Goal: Task Accomplishment & Management: Manage account settings

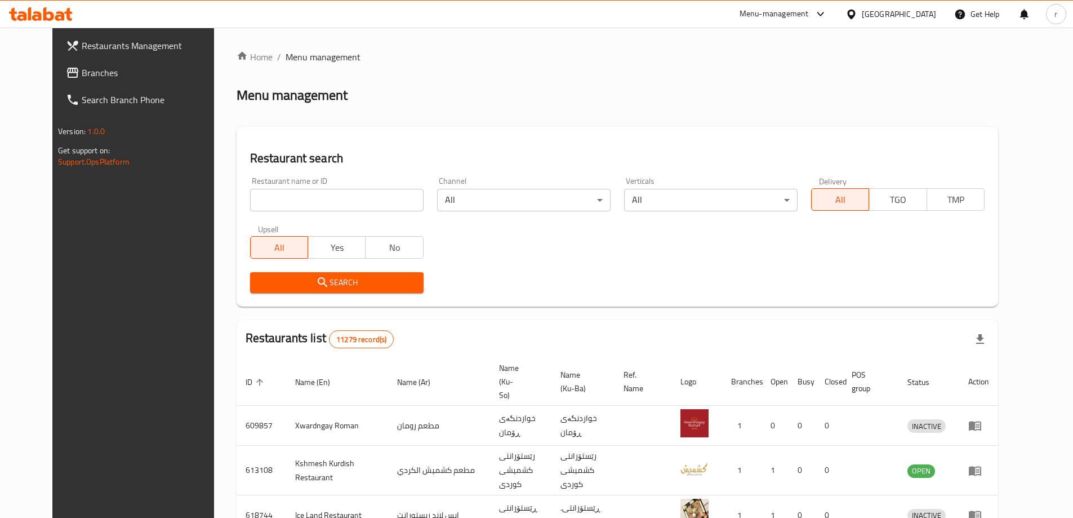
click at [57, 64] on link "Branches" at bounding box center [144, 72] width 175 height 27
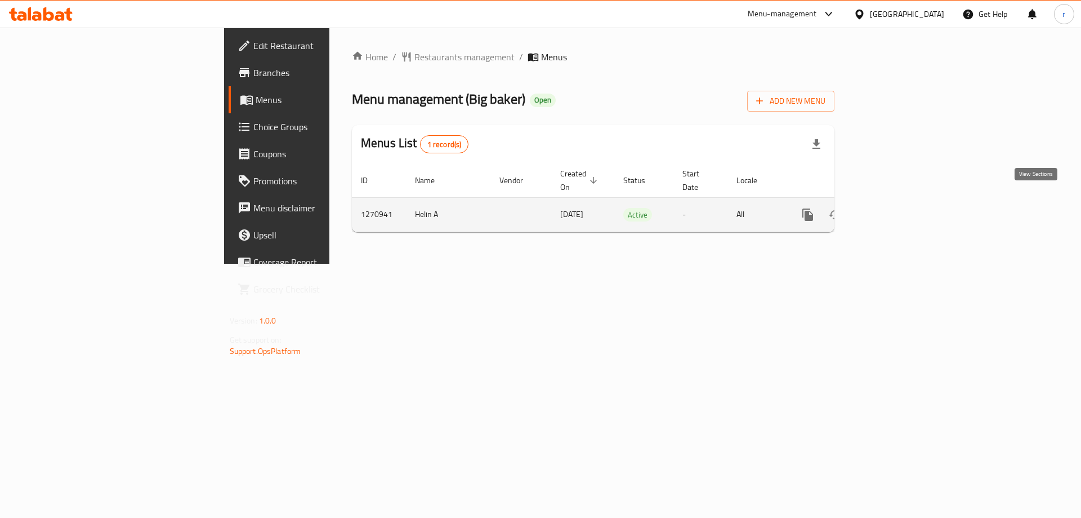
click at [896, 208] on icon "enhanced table" at bounding box center [890, 215] width 14 height 14
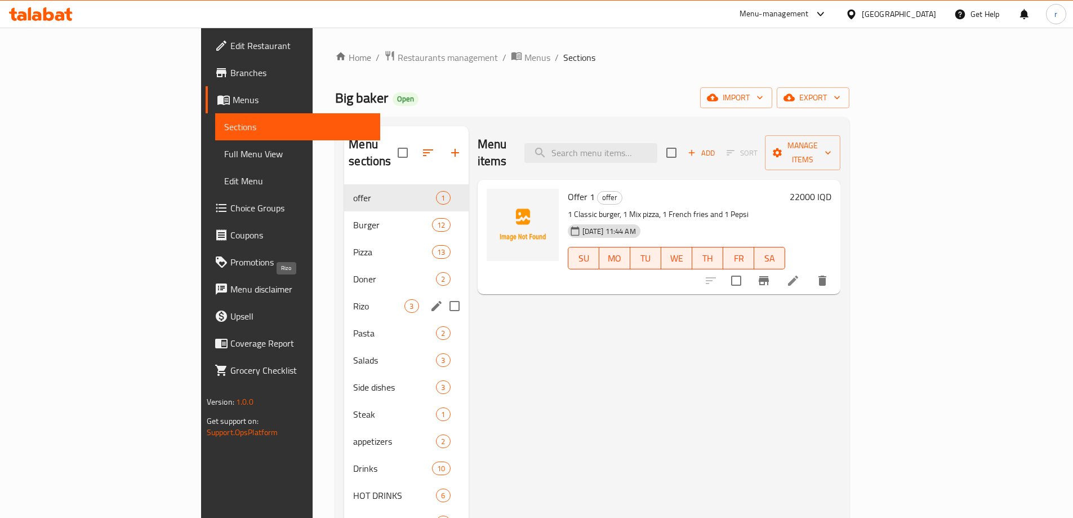
click at [353, 299] on span "Rizo" at bounding box center [378, 306] width 51 height 14
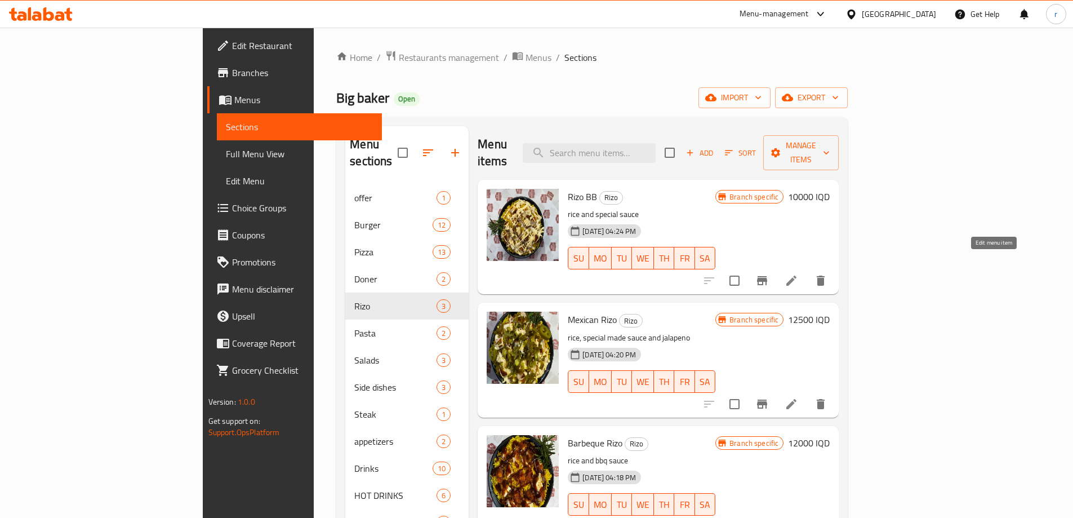
click at [798, 274] on icon at bounding box center [792, 281] width 14 height 14
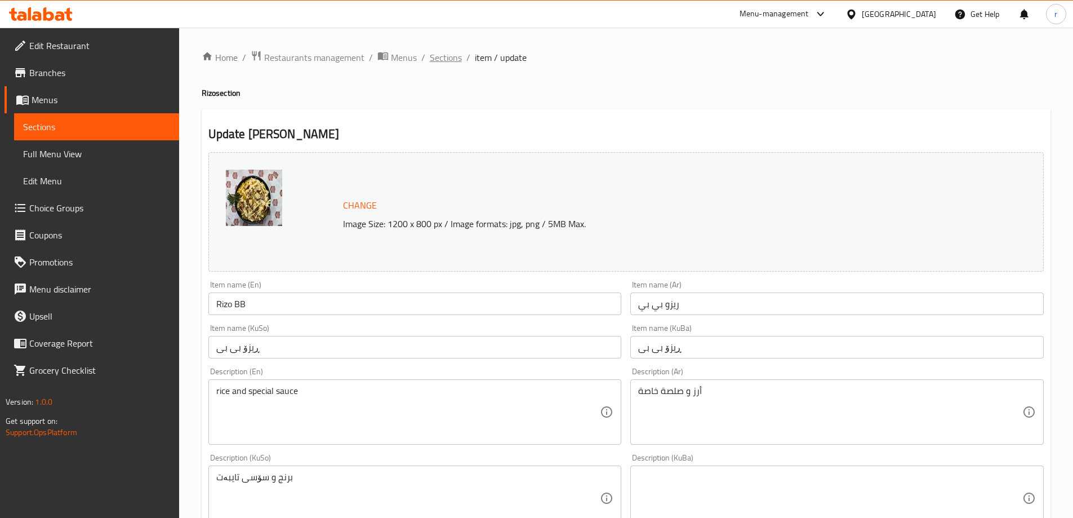
click at [447, 60] on span "Sections" at bounding box center [446, 58] width 32 height 14
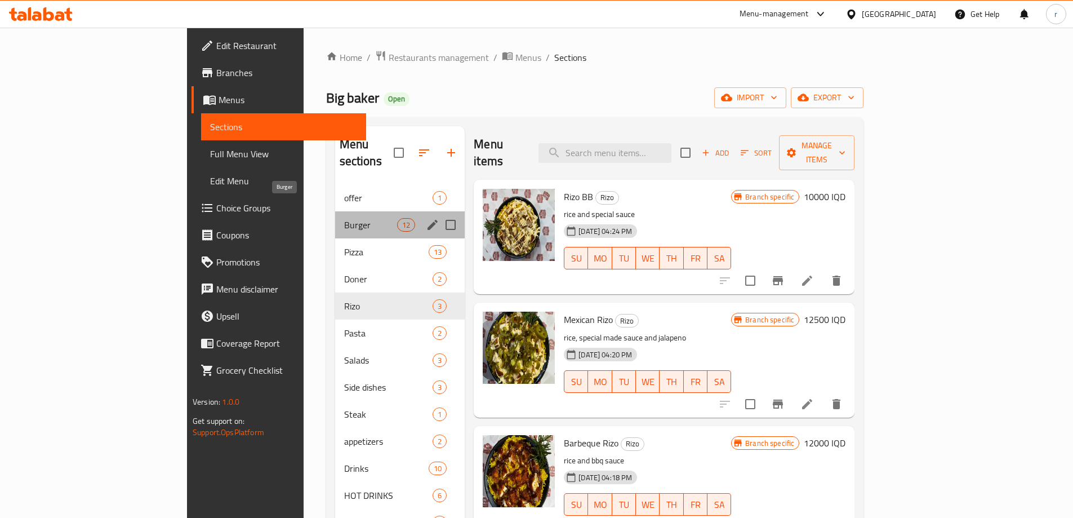
click at [344, 218] on span "Burger" at bounding box center [370, 225] width 53 height 14
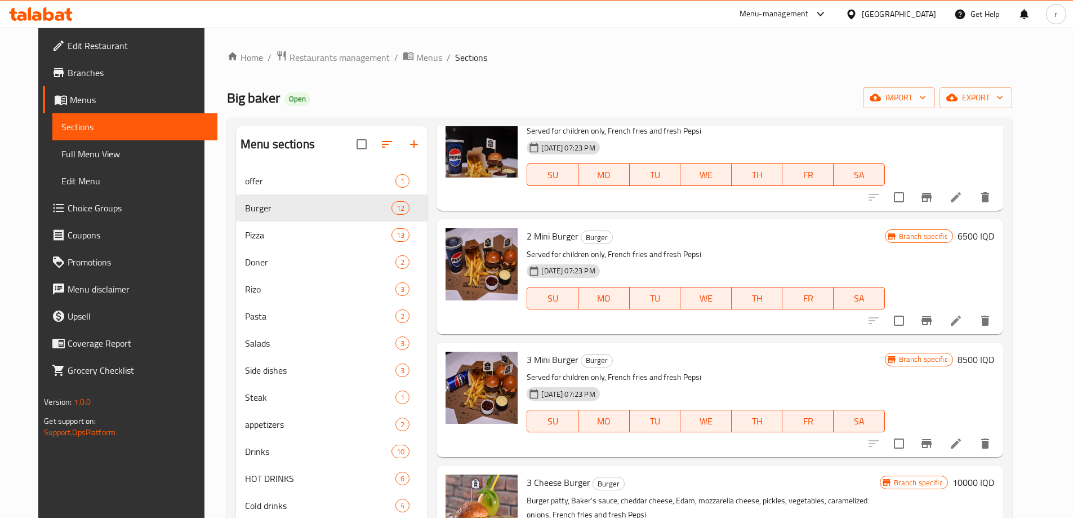
scroll to position [94, 0]
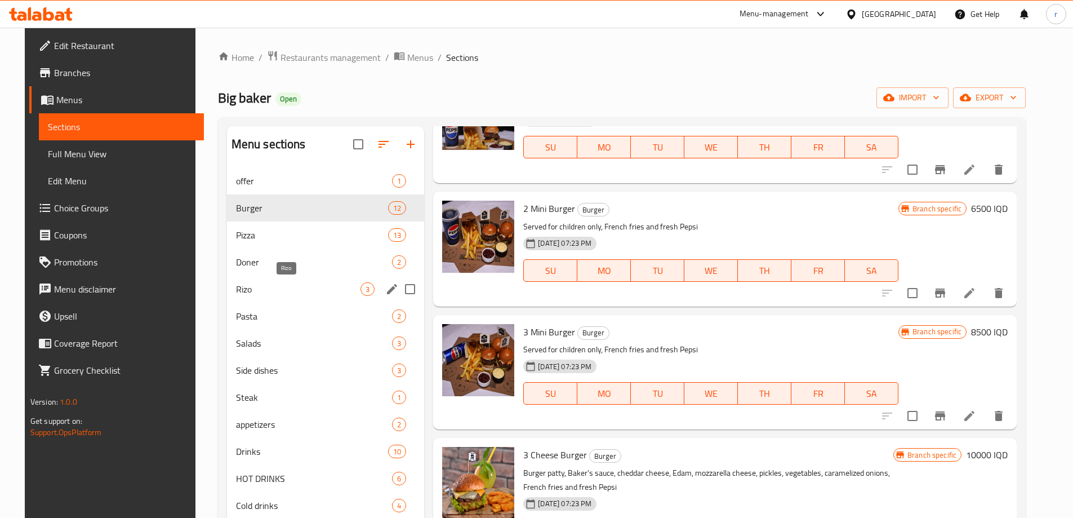
click at [247, 289] on span "Rizo" at bounding box center [298, 289] width 124 height 14
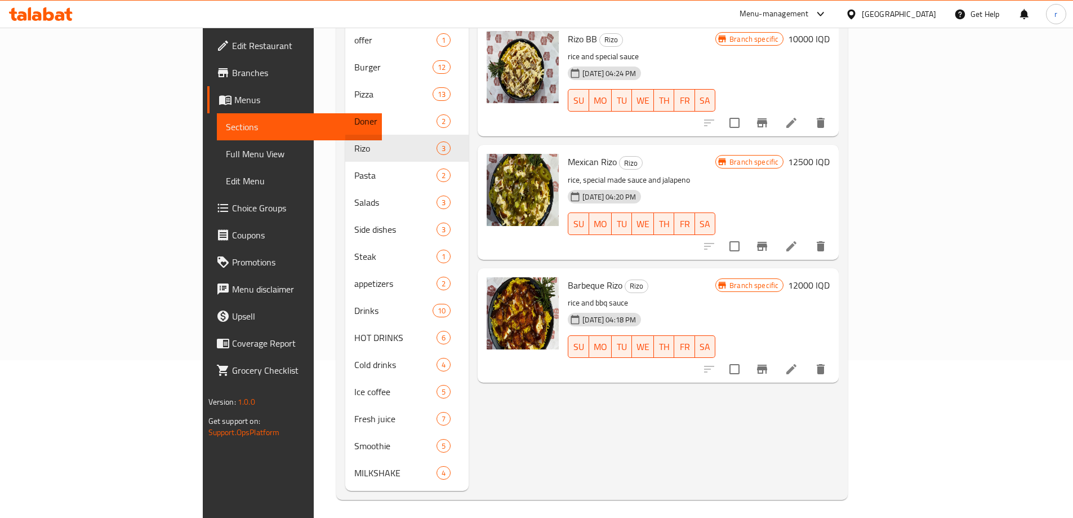
scroll to position [94, 0]
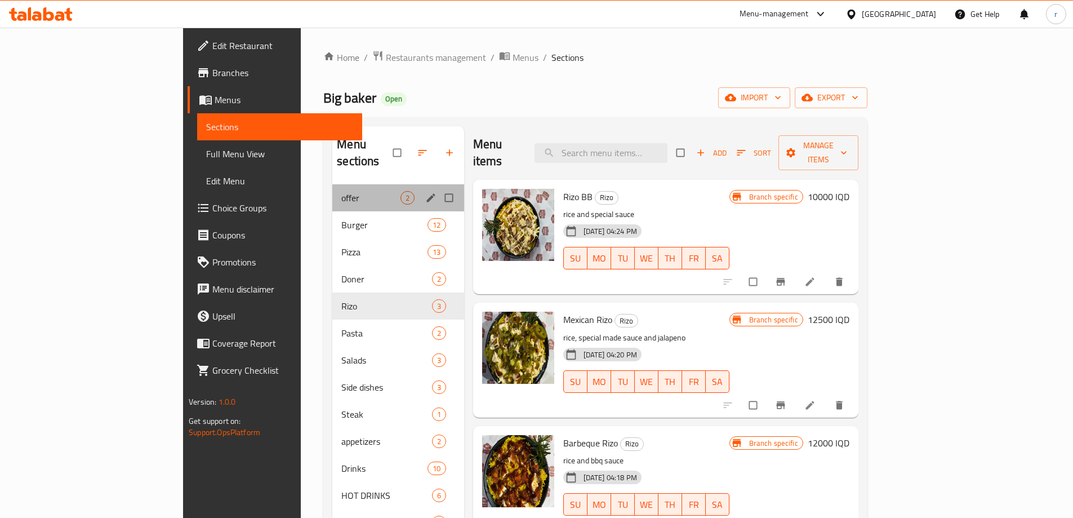
click at [332, 188] on div "offer 2" at bounding box center [397, 197] width 131 height 27
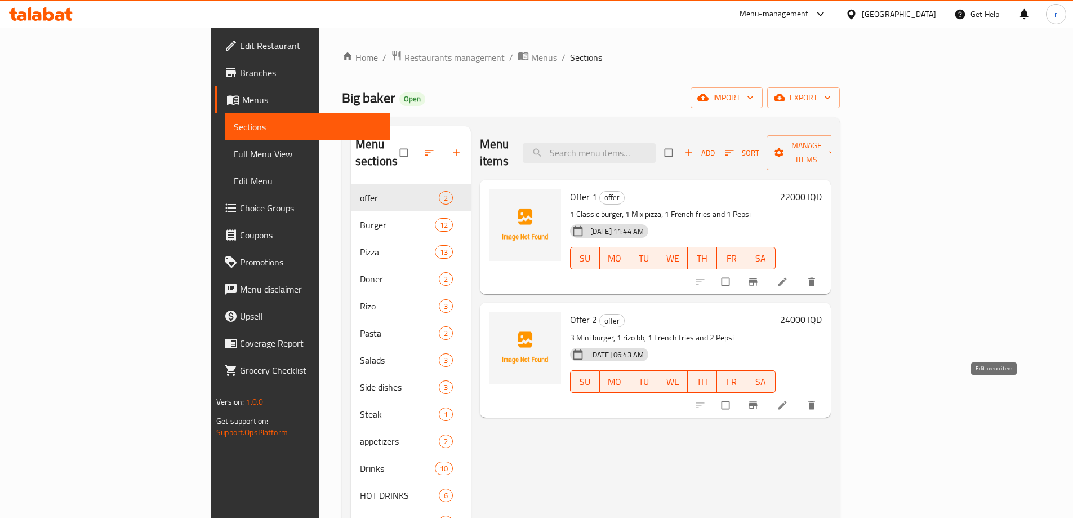
click at [786, 400] on icon at bounding box center [782, 404] width 8 height 8
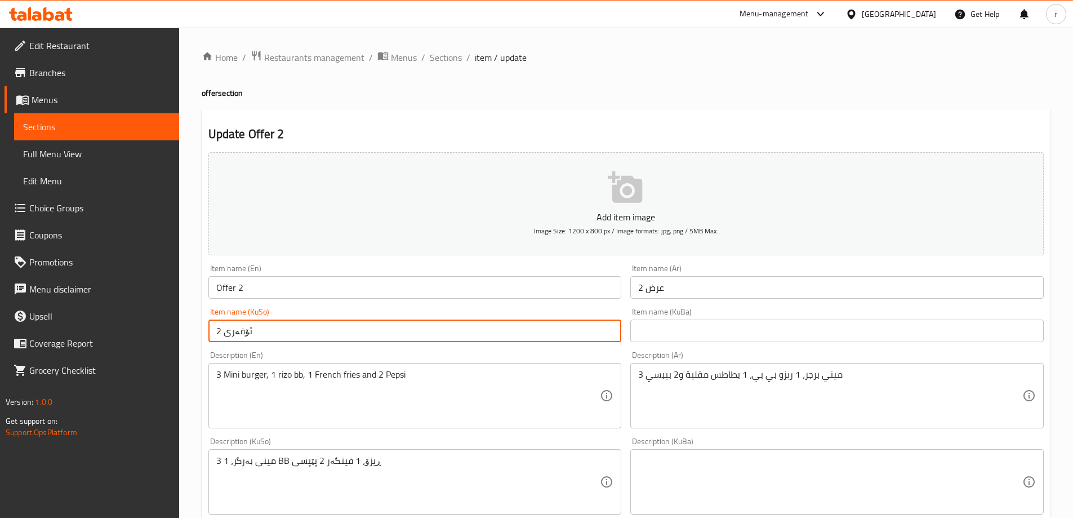
drag, startPoint x: 259, startPoint y: 333, endPoint x: 207, endPoint y: 337, distance: 52.5
click at [205, 338] on div "Item name (KuSo) ئۆفەری 2 Item name (KuSo)" at bounding box center [415, 324] width 422 height 43
click at [229, 332] on input "ئۆفەری 2" at bounding box center [414, 330] width 413 height 23
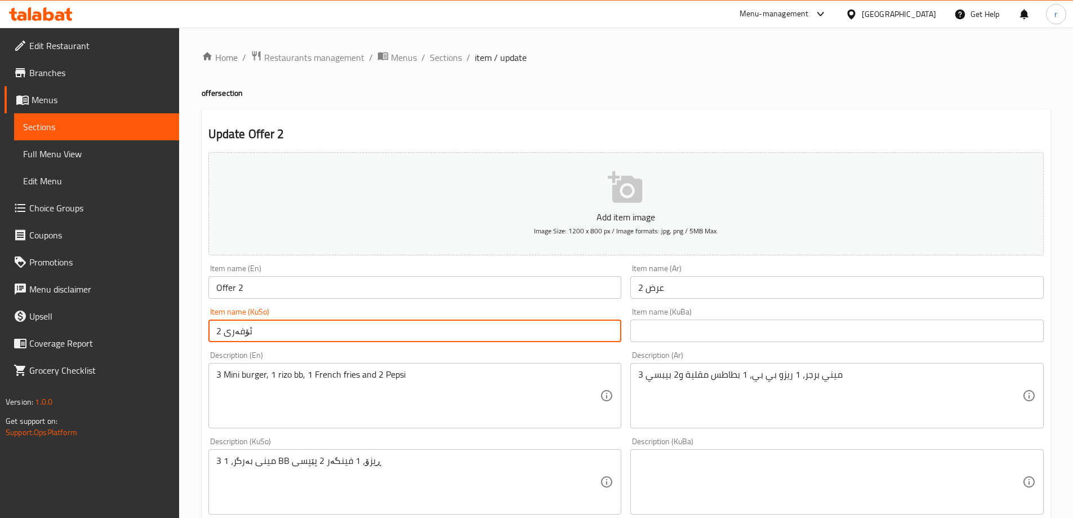
click at [651, 338] on input "text" at bounding box center [836, 330] width 413 height 23
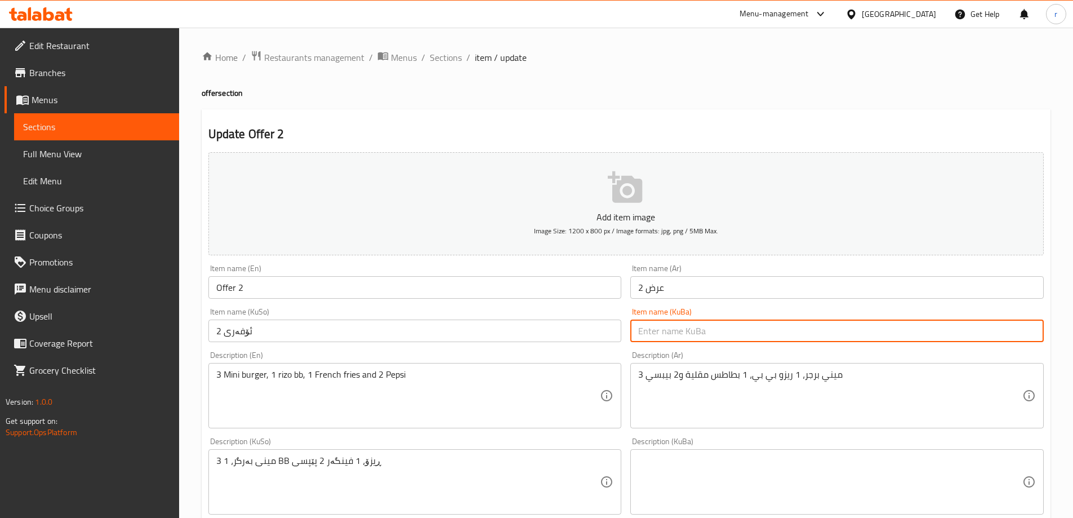
paste input "ئۆفەری 2"
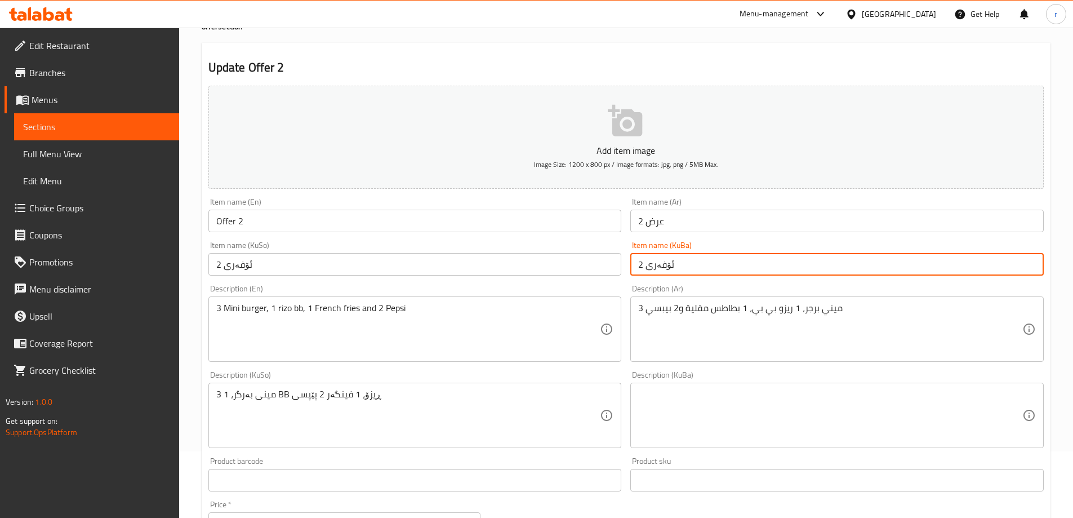
scroll to position [94, 0]
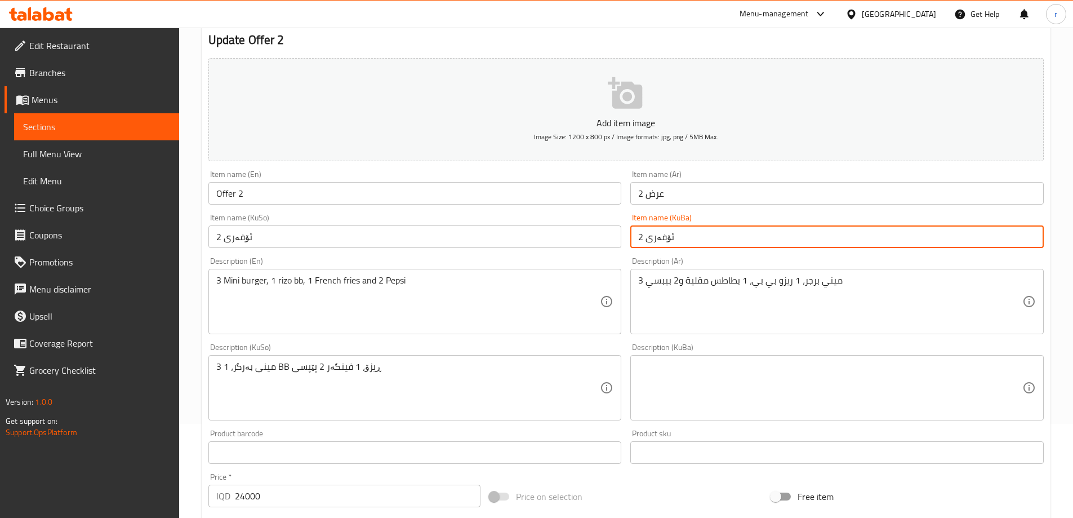
type input "ئۆفەری 2"
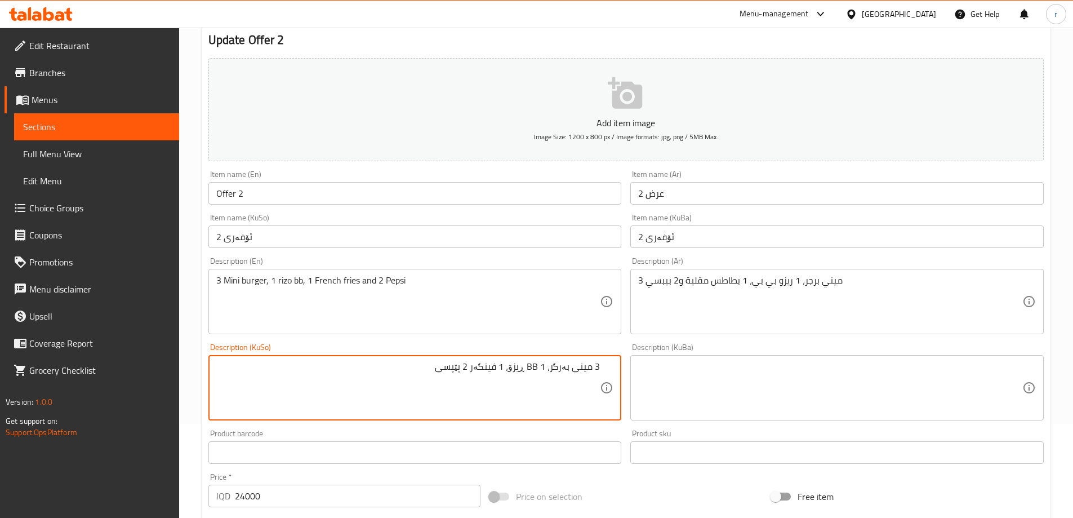
drag, startPoint x: 427, startPoint y: 368, endPoint x: 644, endPoint y: 378, distance: 217.6
click at [644, 378] on div "Add item image Image Size: 1200 x 800 px / Image formats: jpg, png / 5MB Max. I…" at bounding box center [626, 361] width 844 height 615
click at [489, 362] on textarea "3 مینی بەرگر، 1 ڕیزۆ بی بی، 1 فینگەر و 2 بیپسی" at bounding box center [408, 388] width 384 height 54
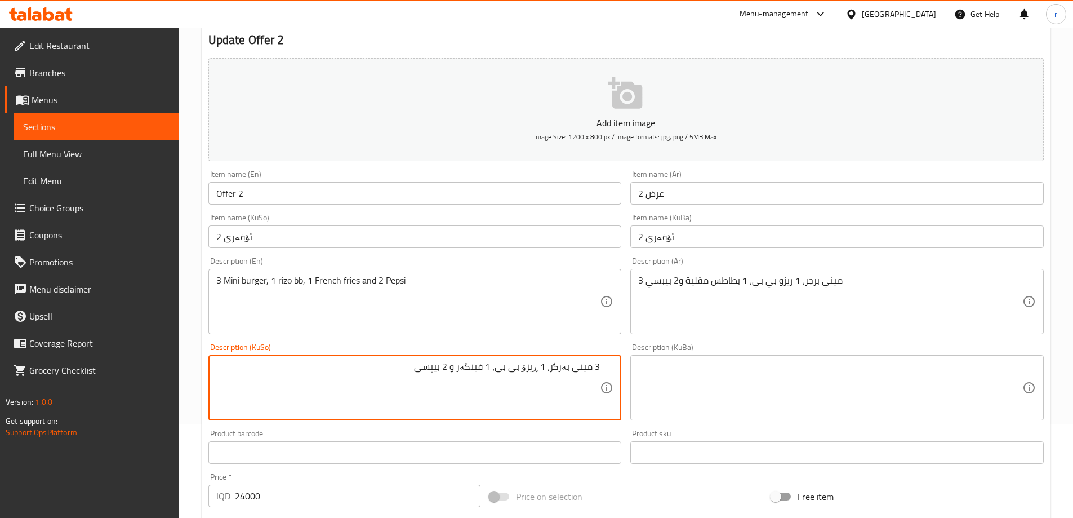
type textarea "3 مینی بەرگر، 1 ڕیزۆ بی بی، 1 فینگەر و 2 بیپسی"
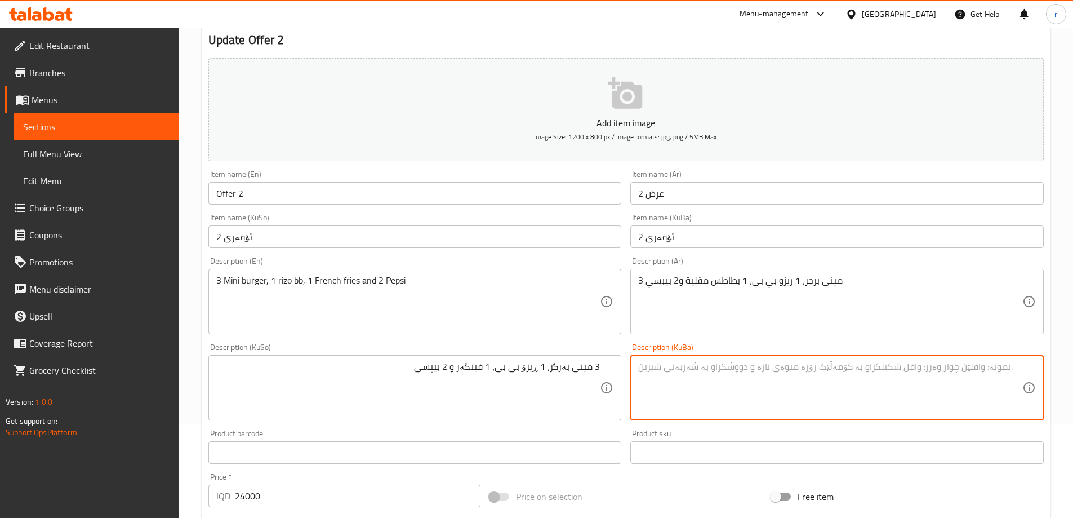
click at [666, 362] on textarea at bounding box center [830, 388] width 384 height 54
paste textarea "3 مینی بەرگر، 1 ڕیزۆ بی بی، 1 فینگەر و 2 بیپسی"
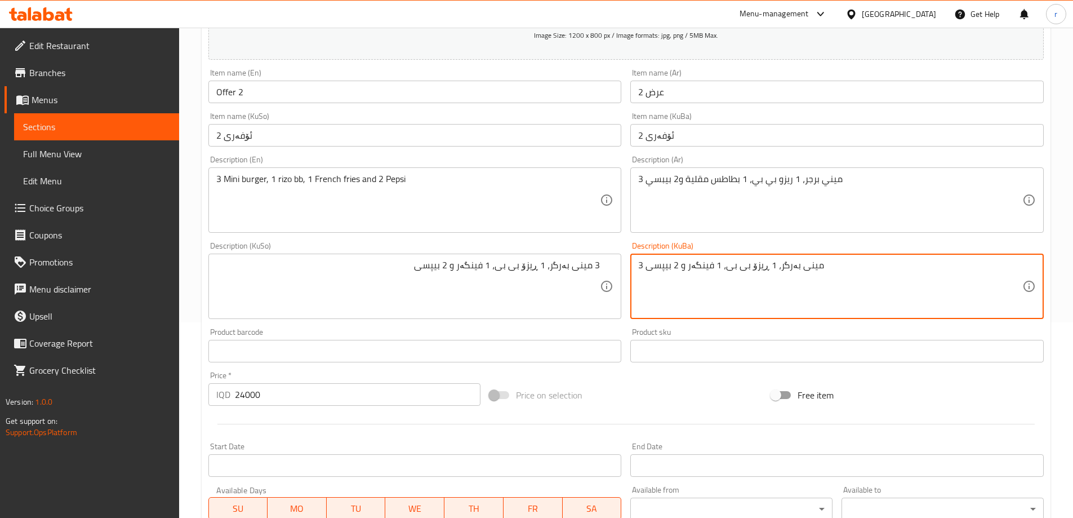
scroll to position [376, 0]
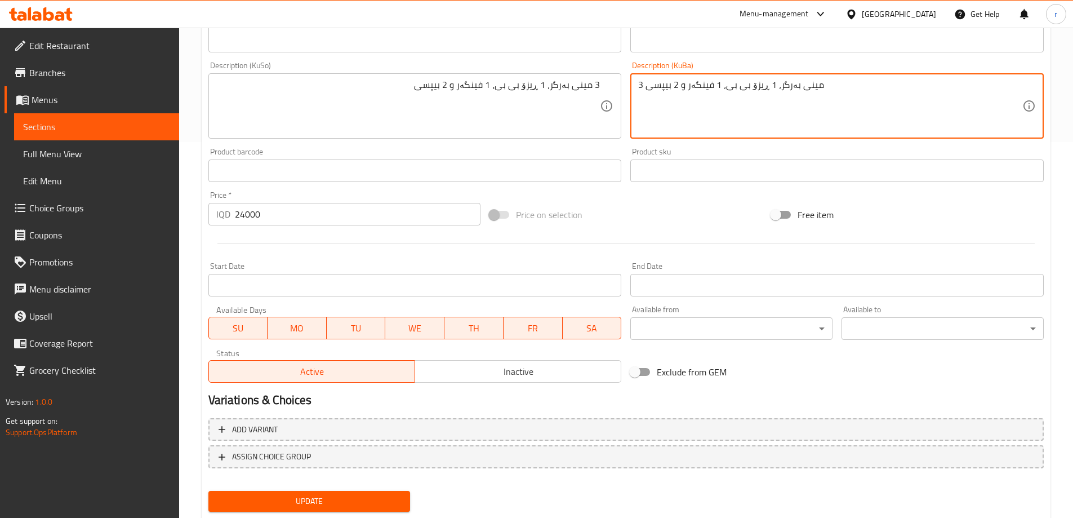
type textarea "3 مینی بەرگر، 1 ڕیزۆ بی بی، 1 فینگەر و 2 بیپسی"
click at [292, 498] on span "Update" at bounding box center [309, 501] width 184 height 14
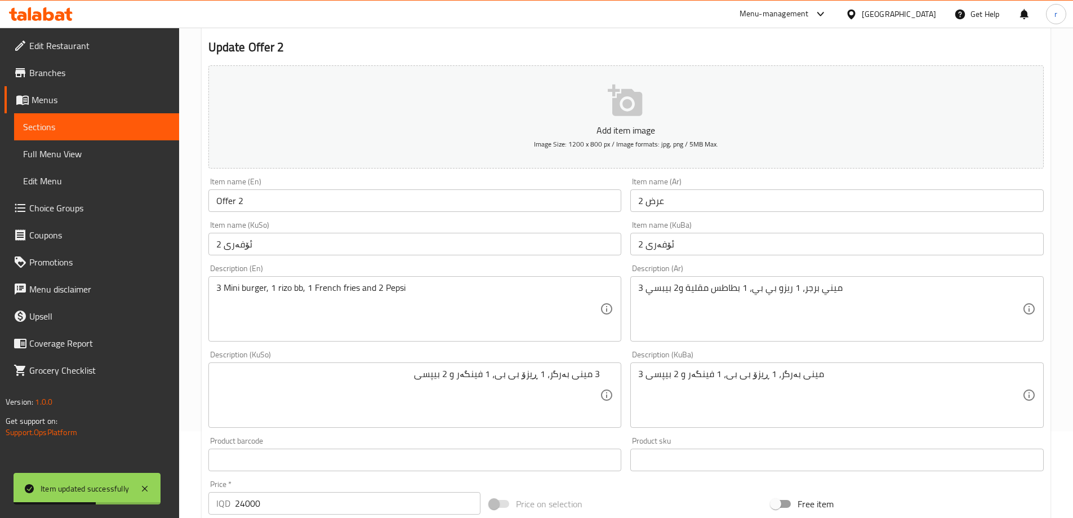
scroll to position [126, 0]
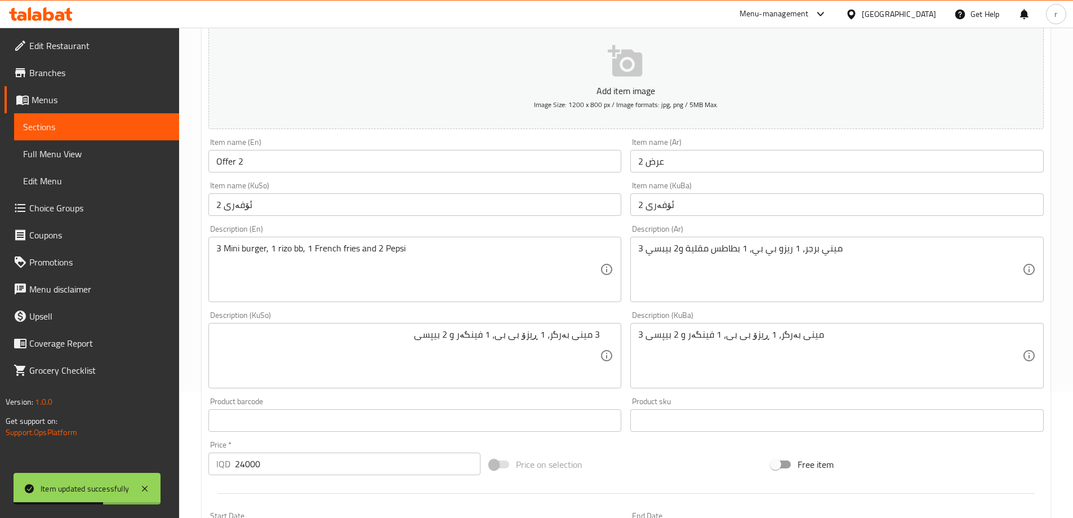
click at [238, 162] on input "Offer 2" at bounding box center [414, 161] width 413 height 23
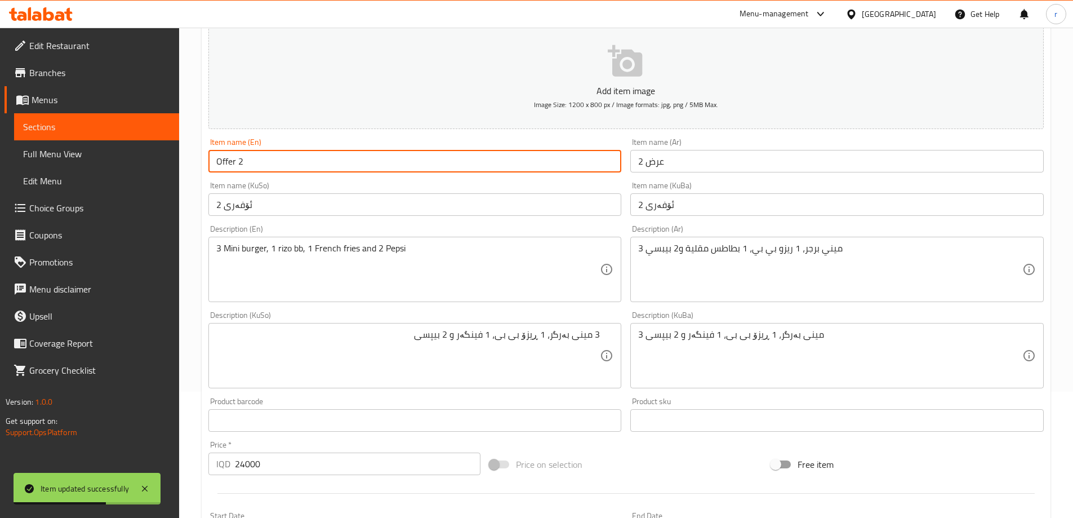
click at [238, 162] on input "Offer 2" at bounding box center [414, 161] width 413 height 23
click at [66, 158] on span "Full Menu View" at bounding box center [96, 154] width 147 height 14
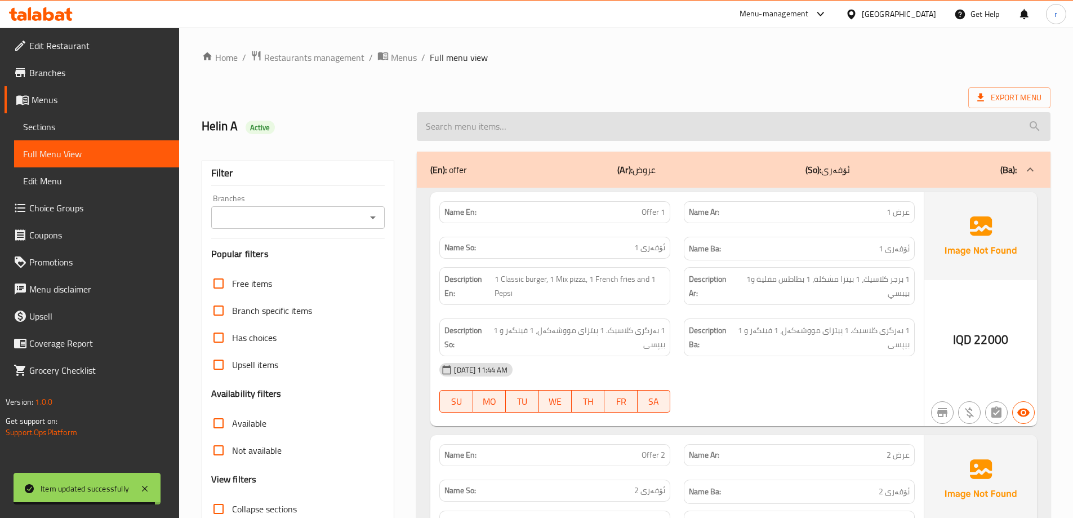
click at [460, 124] on input "search" at bounding box center [734, 126] width 634 height 29
paste input "Offer 2"
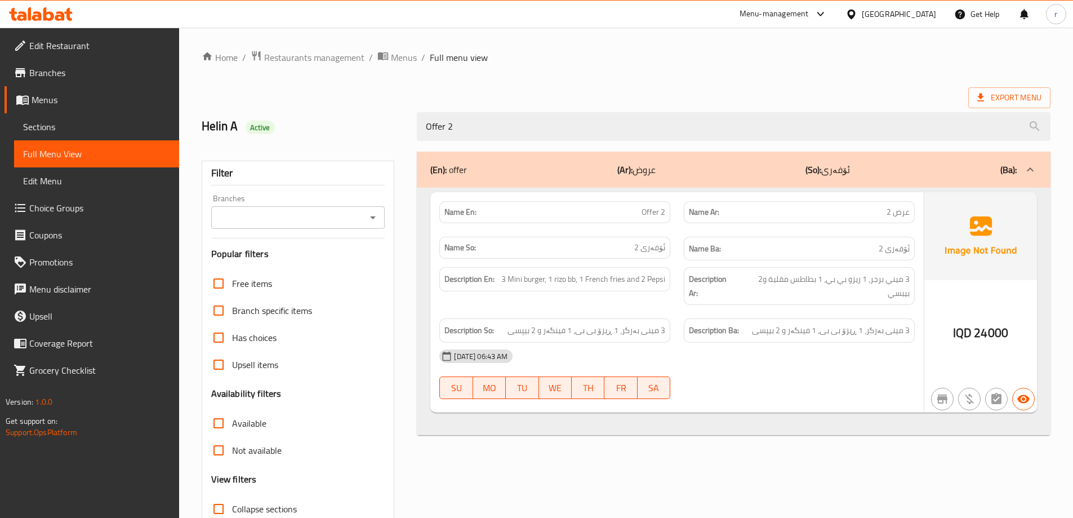
type input "Offer 2"
click at [282, 221] on input "Branches" at bounding box center [289, 218] width 149 height 16
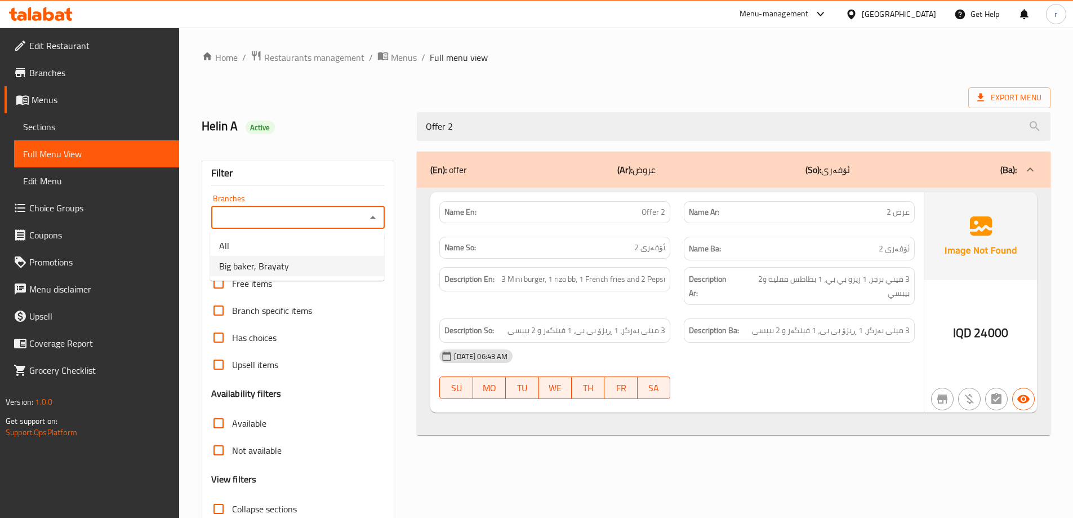
click at [277, 260] on span "Big baker, Brayaty" at bounding box center [254, 266] width 70 height 14
type input "Big baker, Brayaty"
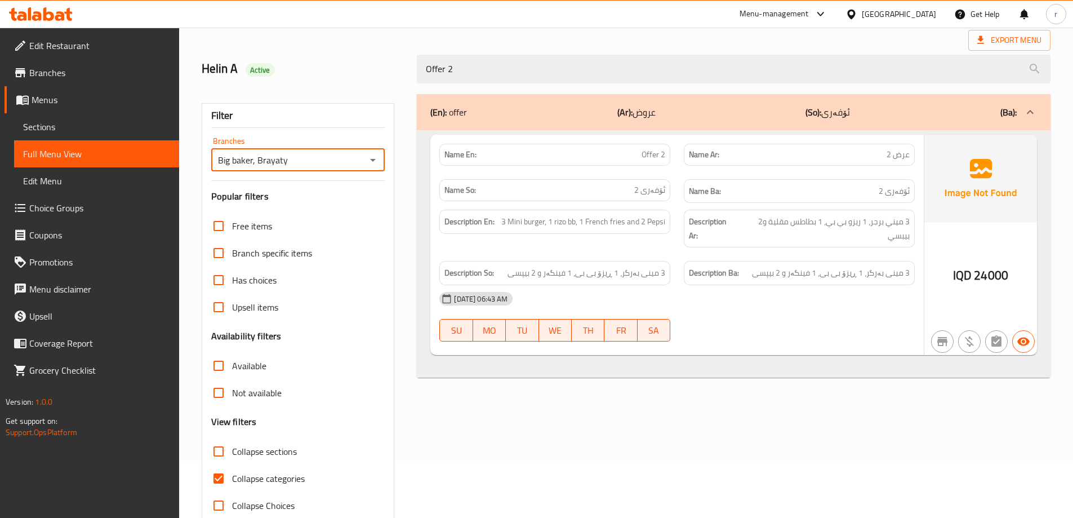
scroll to position [82, 0]
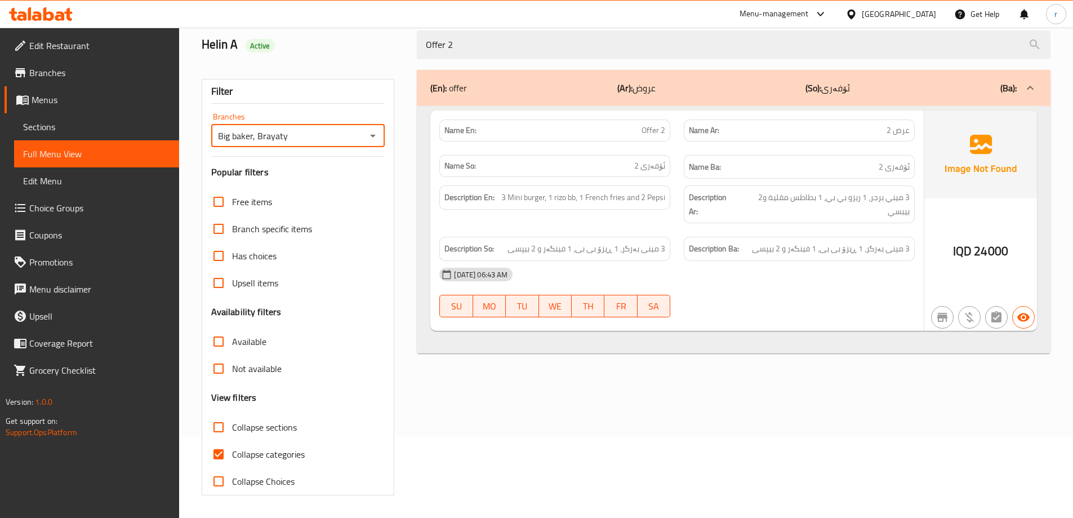
click at [283, 449] on span "Collapse categories" at bounding box center [268, 454] width 73 height 14
click at [232, 449] on input "Collapse categories" at bounding box center [218, 453] width 27 height 27
checkbox input "false"
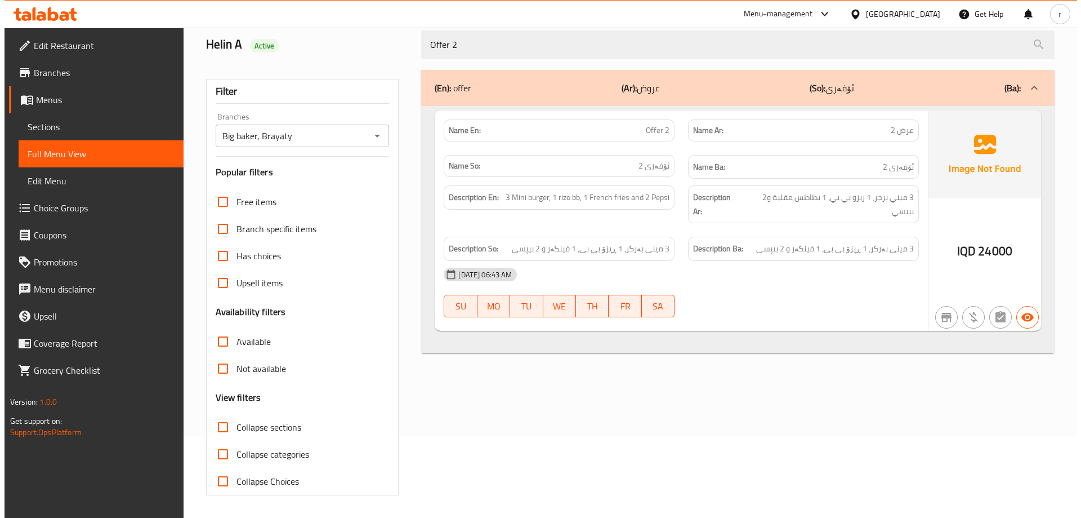
scroll to position [0, 0]
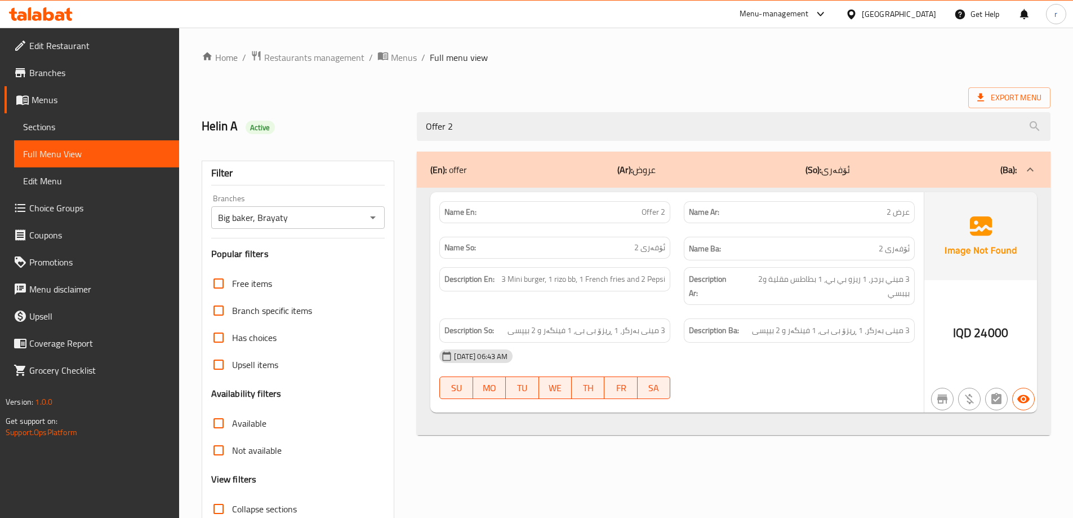
click at [627, 100] on div "Export Menu" at bounding box center [626, 97] width 849 height 21
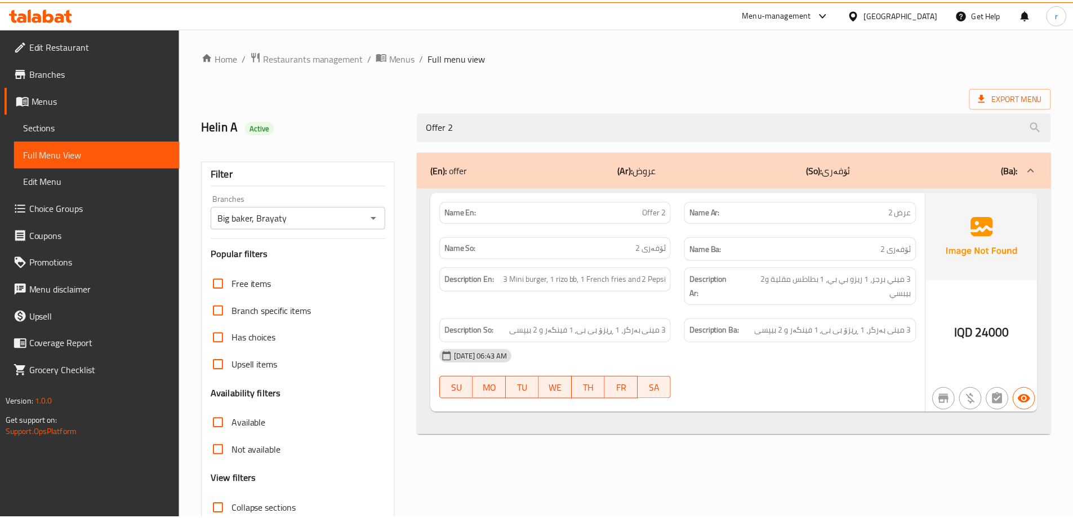
scroll to position [82, 0]
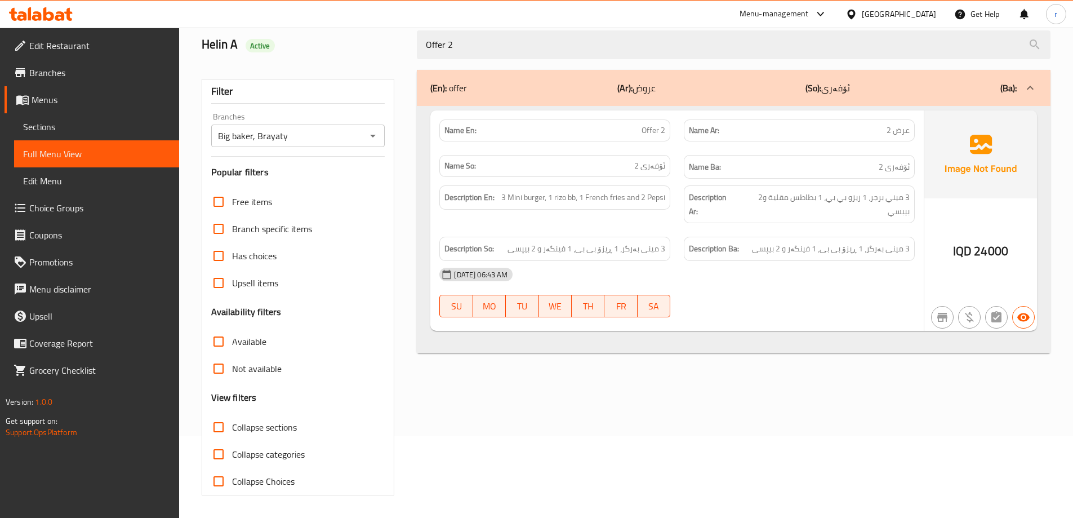
click at [54, 126] on span "Sections" at bounding box center [96, 127] width 147 height 14
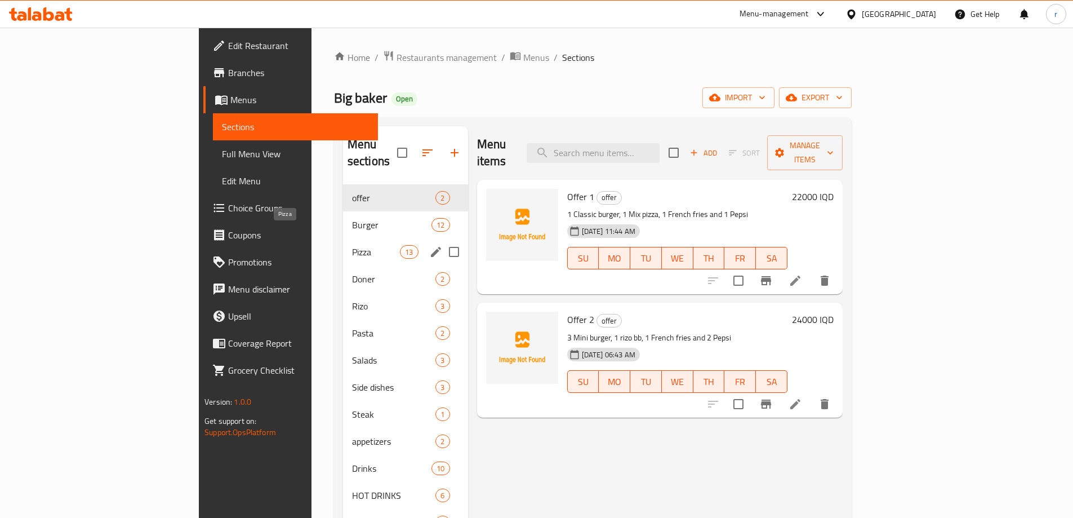
click at [352, 245] on span "Pizza" at bounding box center [376, 252] width 48 height 14
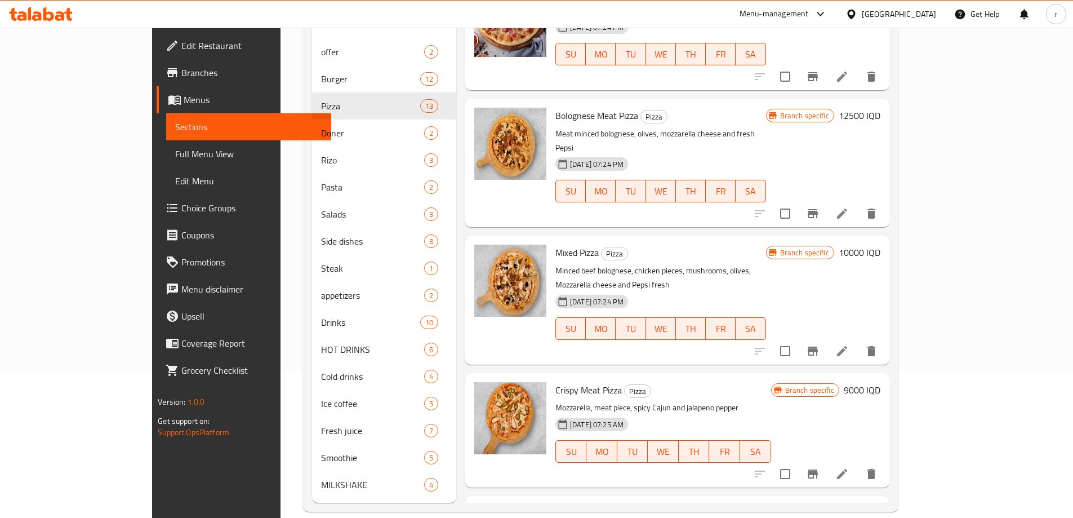
scroll to position [158, 0]
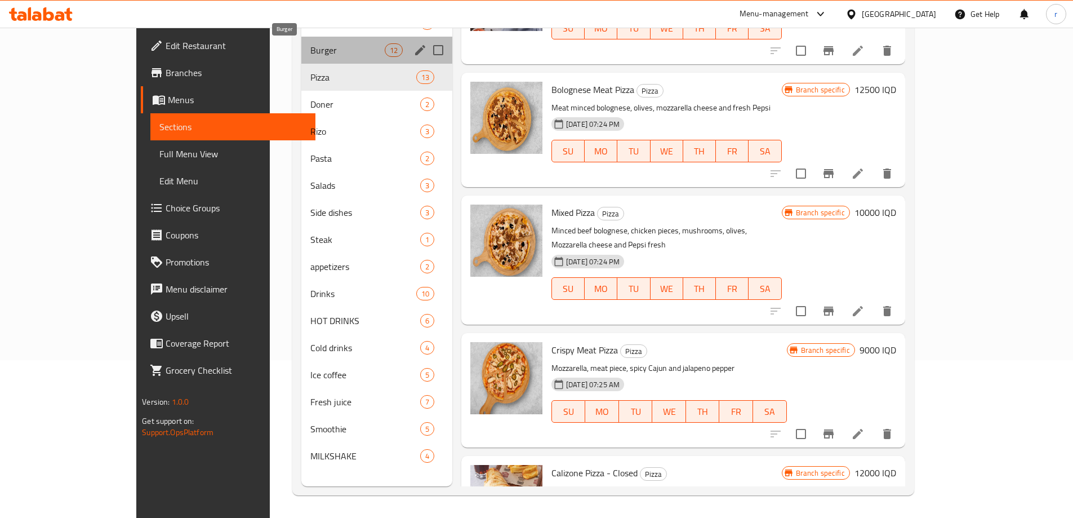
click at [310, 52] on span "Burger" at bounding box center [347, 50] width 74 height 14
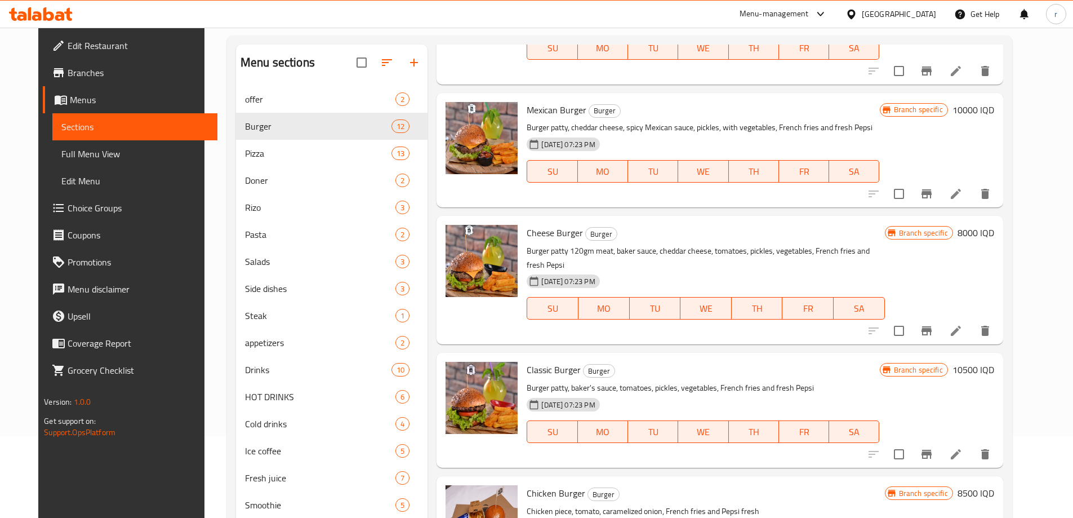
scroll to position [158, 0]
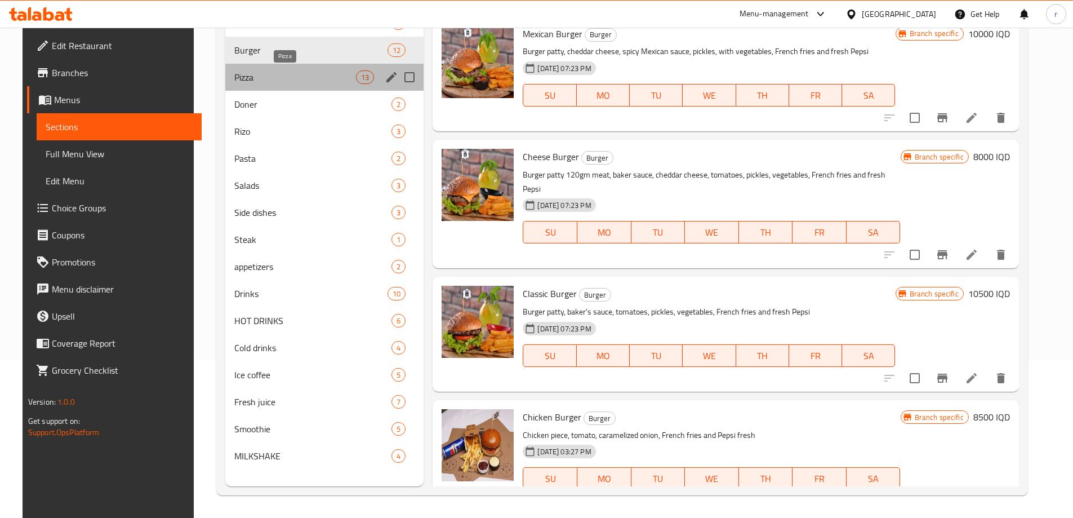
click at [234, 80] on span "Pizza" at bounding box center [295, 77] width 122 height 14
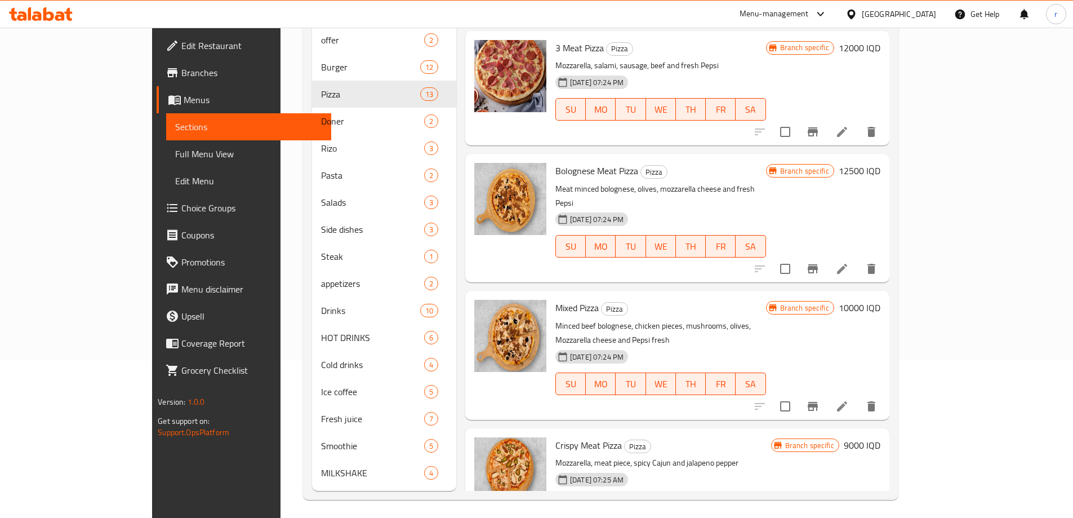
click at [175, 126] on span "Sections" at bounding box center [248, 127] width 147 height 14
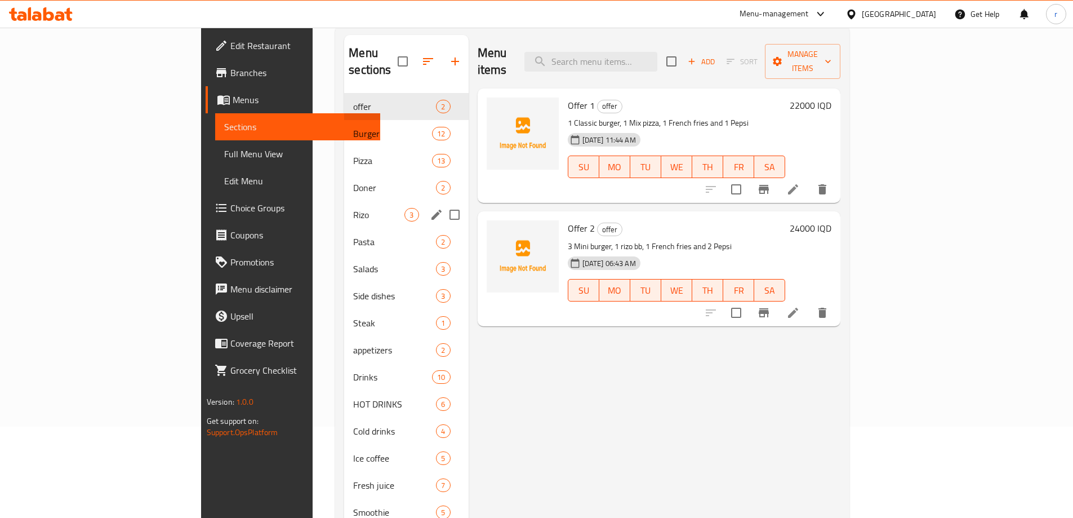
scroll to position [64, 0]
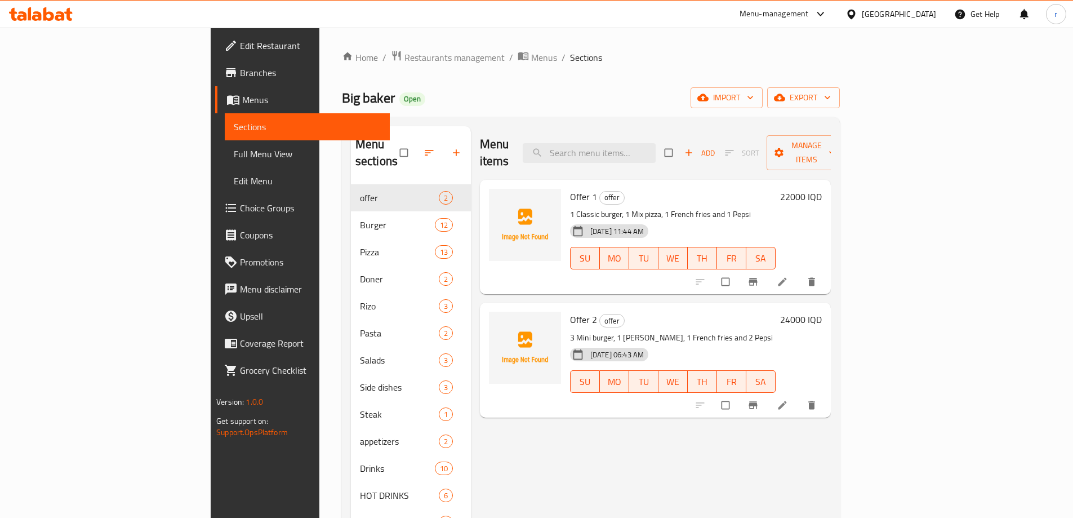
click at [63, 19] on icon at bounding box center [60, 16] width 10 height 10
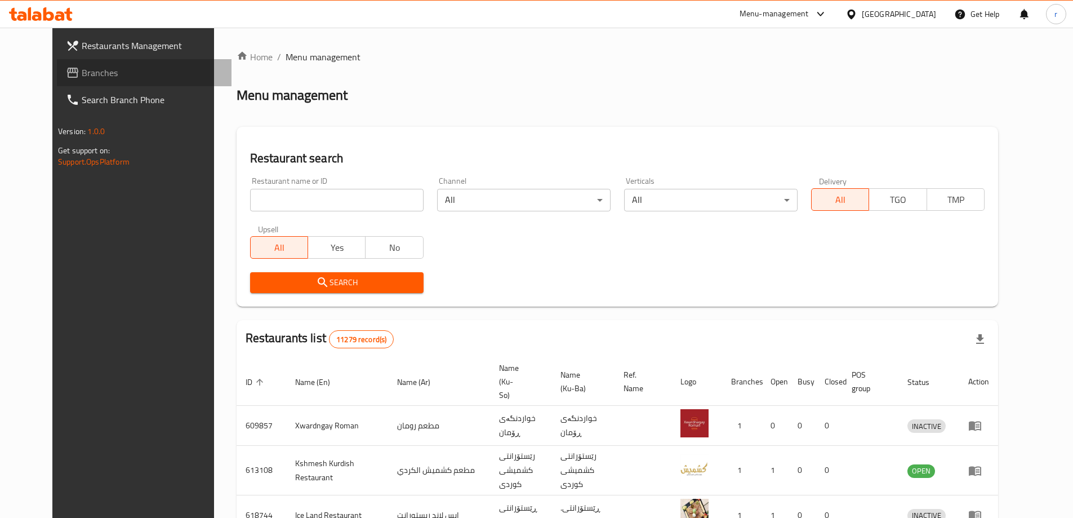
click at [82, 74] on span "Branches" at bounding box center [152, 73] width 141 height 14
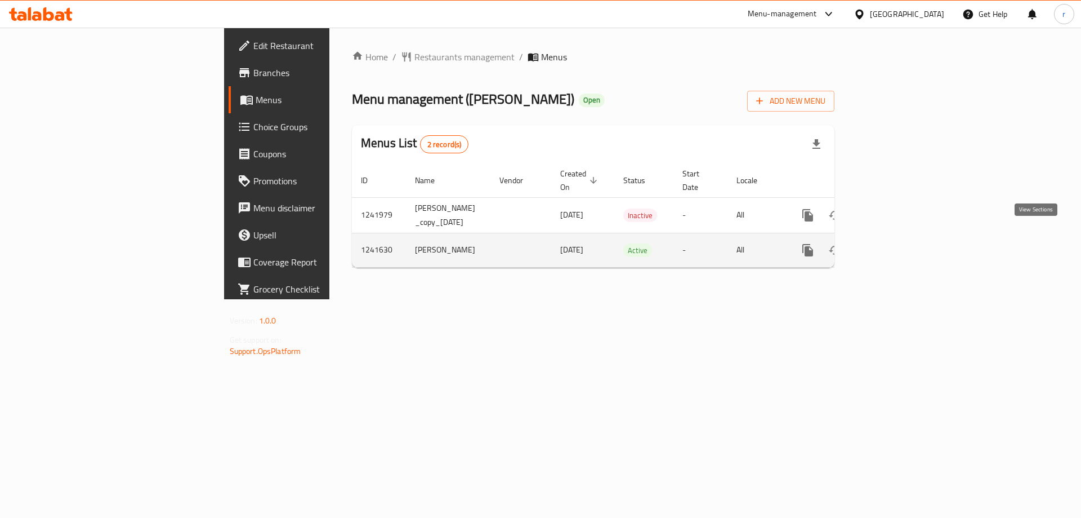
click at [903, 237] on link "enhanced table" at bounding box center [889, 250] width 27 height 27
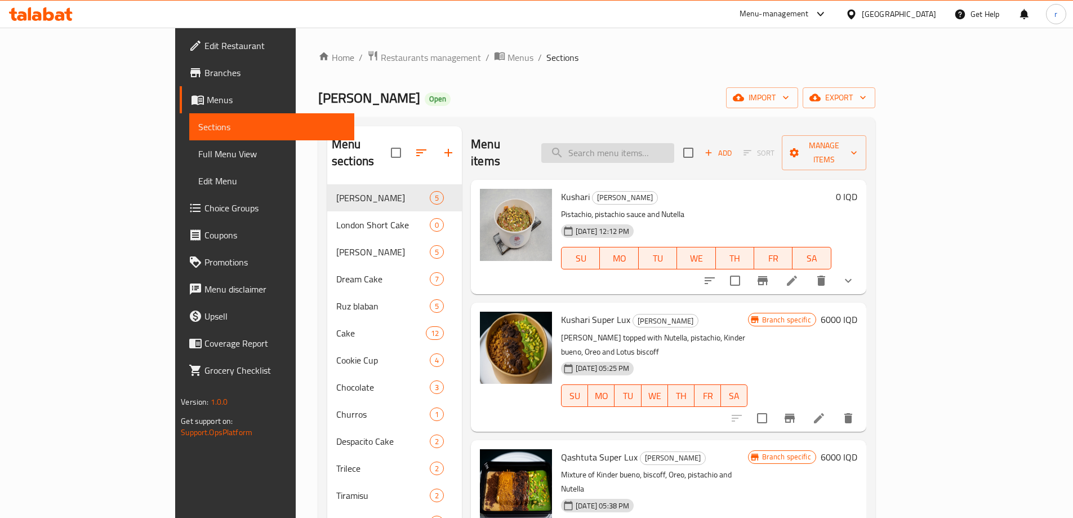
click at [634, 143] on input "search" at bounding box center [607, 153] width 133 height 20
paste input "Crunchy Cake"
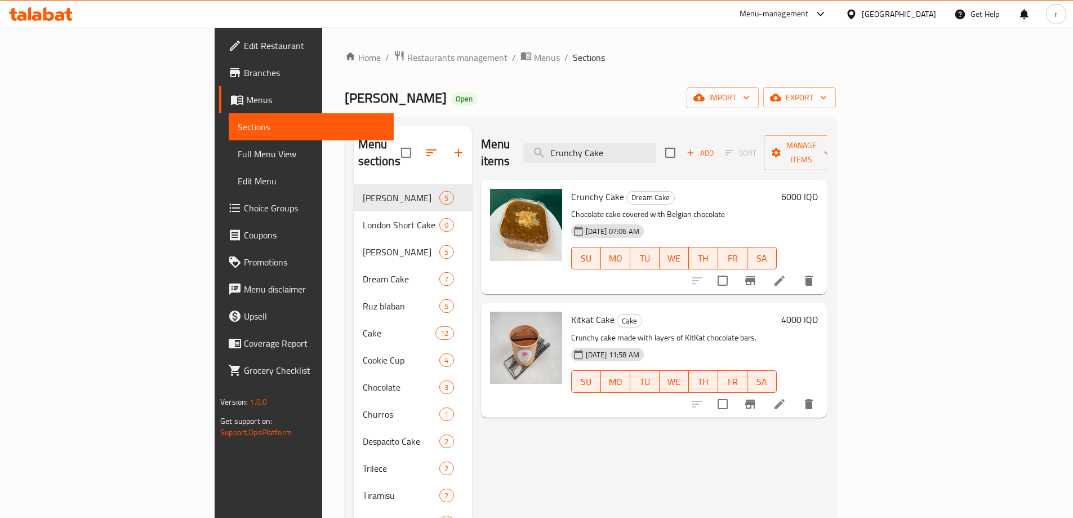
type input "Crunchy Cake"
click at [786, 274] on icon at bounding box center [780, 281] width 14 height 14
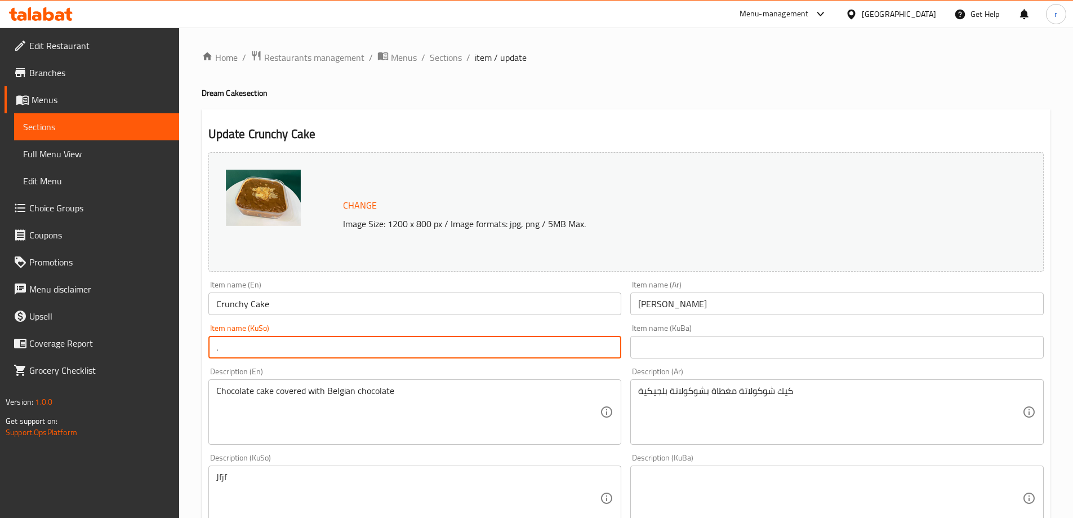
drag, startPoint x: 260, startPoint y: 349, endPoint x: 181, endPoint y: 362, distance: 80.4
click at [181, 362] on div "Home / Restaurants management / Menus / Sections / item / update Dream Cake sec…" at bounding box center [626, 485] width 894 height 914
drag, startPoint x: 216, startPoint y: 347, endPoint x: 245, endPoint y: 353, distance: 29.9
click at [245, 353] on input "کێکی کرانچی" at bounding box center [414, 347] width 413 height 23
paste input "text"
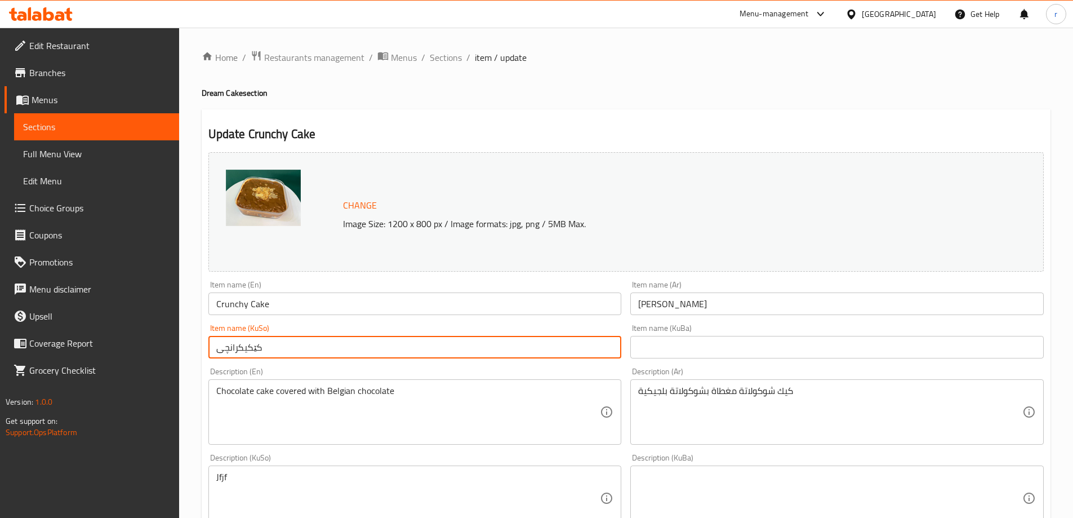
click at [242, 353] on input "کێکیکرانچی" at bounding box center [414, 347] width 413 height 23
type input "کێکی کرانچی"
drag, startPoint x: 290, startPoint y: 349, endPoint x: 194, endPoint y: 347, distance: 95.8
click at [194, 347] on div "Home / Restaurants management / Menus / Sections / item / update Dream Cake sec…" at bounding box center [626, 485] width 894 height 914
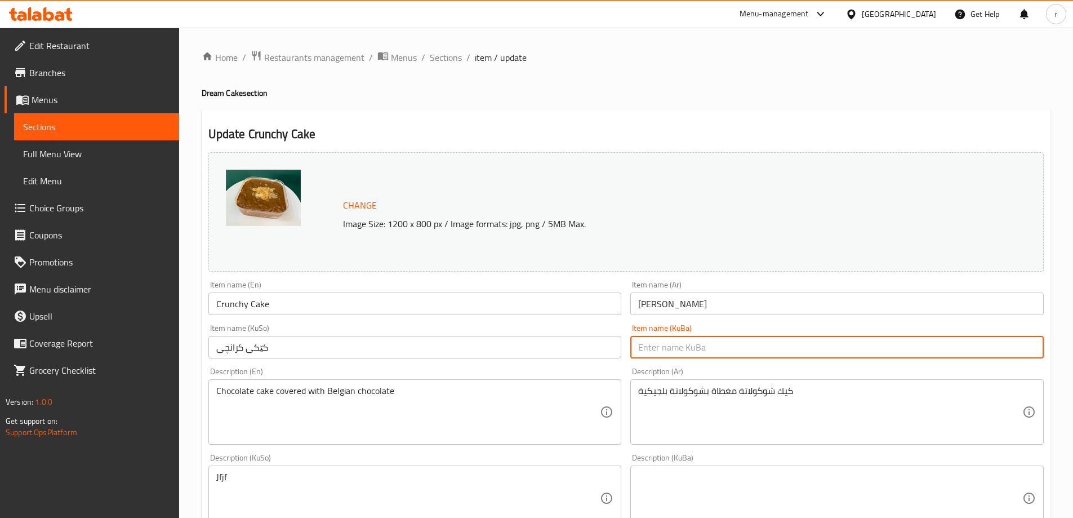
click at [670, 340] on input "text" at bounding box center [836, 347] width 413 height 23
paste input "کێکی کرانچی"
type input "کێکی کرانچی"
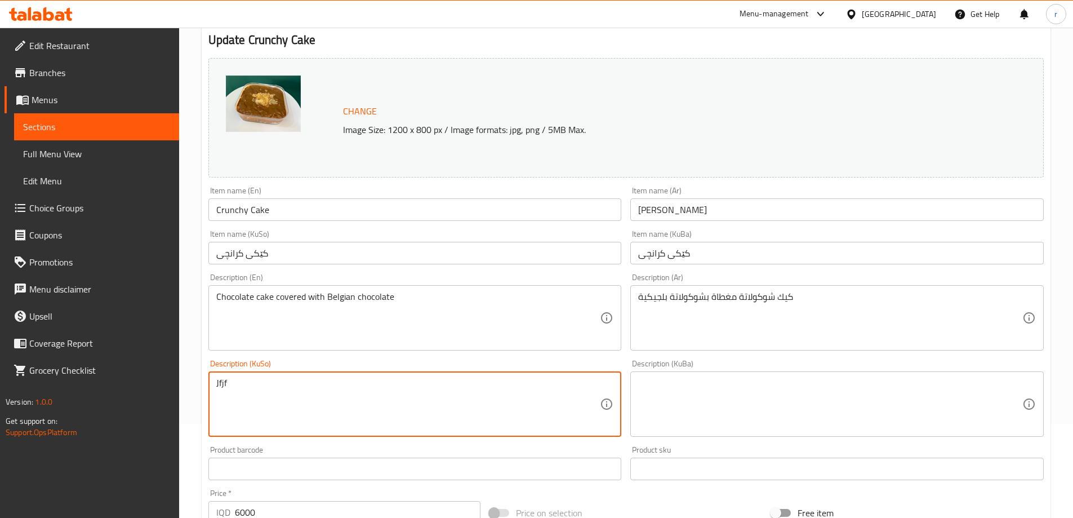
drag, startPoint x: 351, startPoint y: 402, endPoint x: 133, endPoint y: 415, distance: 218.3
click at [255, 392] on textarea "کێکی چۆکلێت داپۆشراوە بە چۆکلێتی بەلجیکی" at bounding box center [408, 404] width 384 height 54
type textarea "کێکی چۆکلێت داپۆشراوە بە چۆکلێتی بەلجیکی"
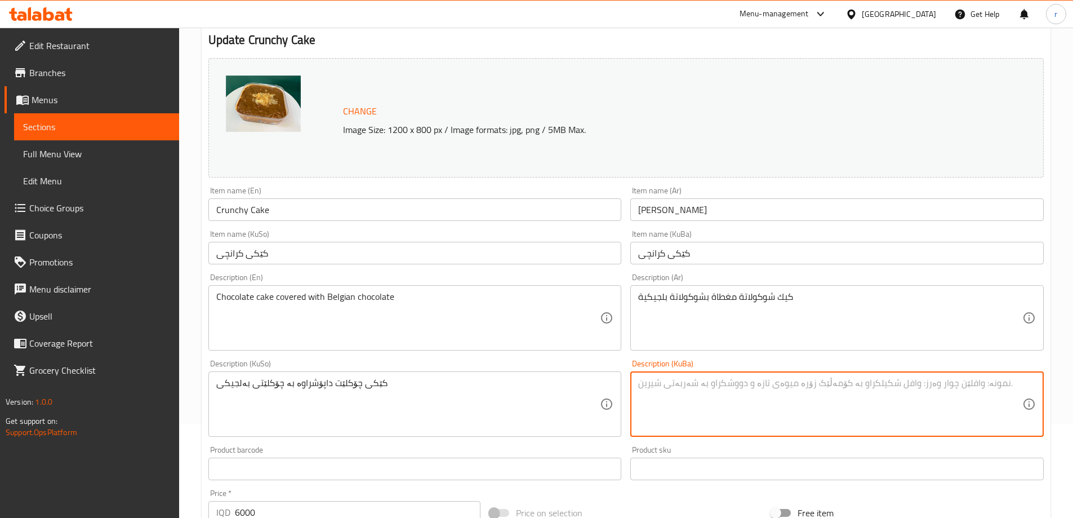
click at [649, 400] on textarea at bounding box center [830, 404] width 384 height 54
paste textarea "کێکی چۆکلێت داپۆشراوە بە چۆکلێتی بەلجیکی"
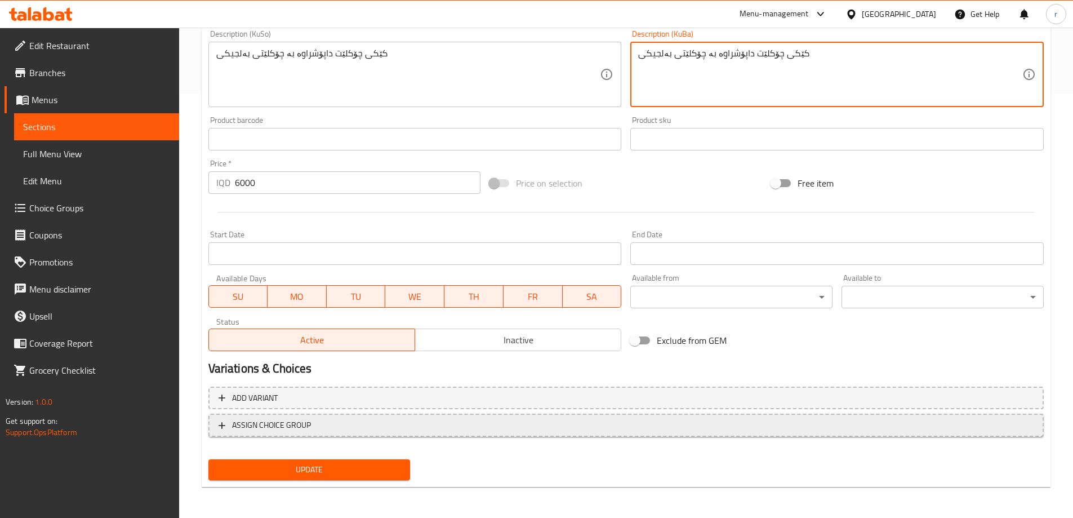
scroll to position [424, 0]
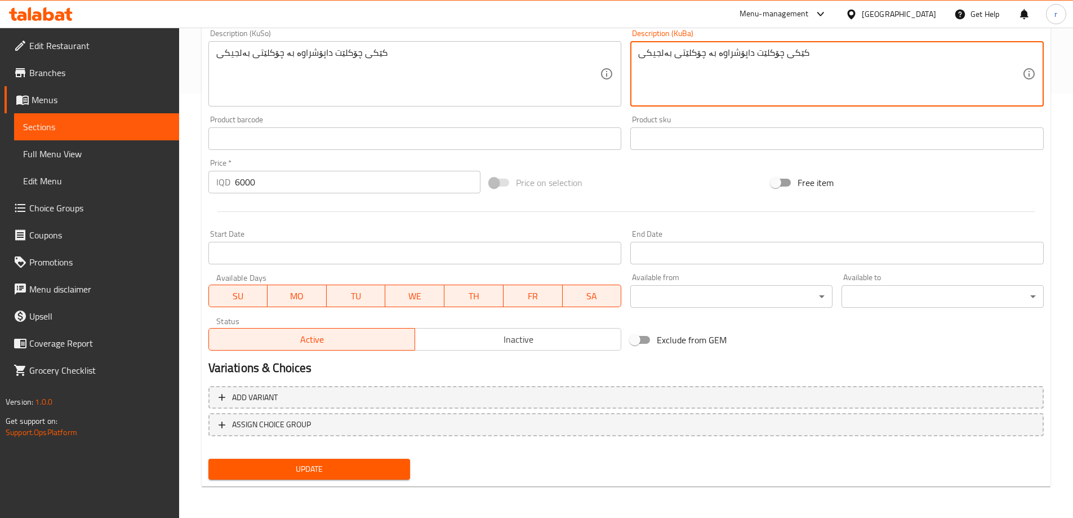
type textarea "کێکی چۆکلێت داپۆشراوە بە چۆکلێتی بەلجیکی"
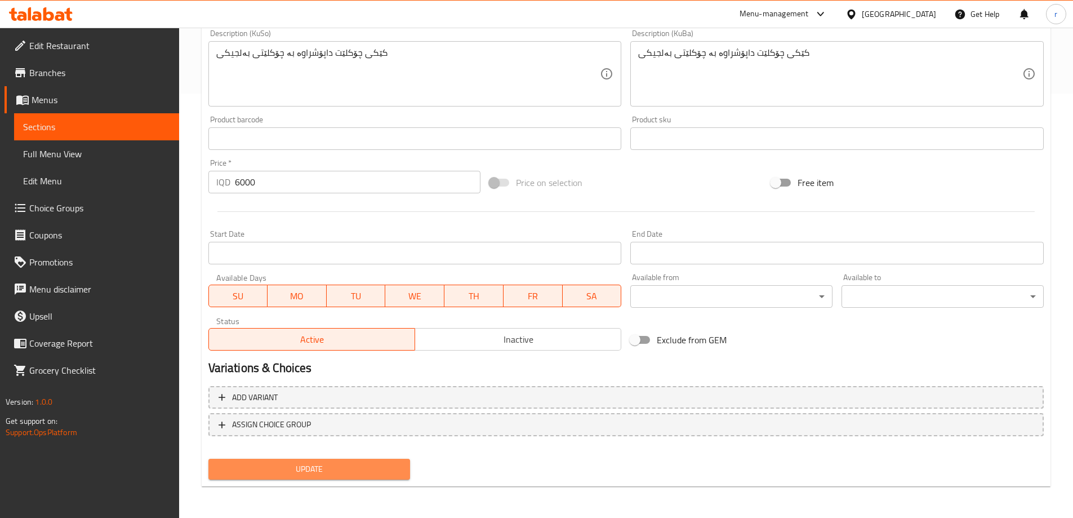
click at [389, 462] on span "Update" at bounding box center [309, 469] width 184 height 14
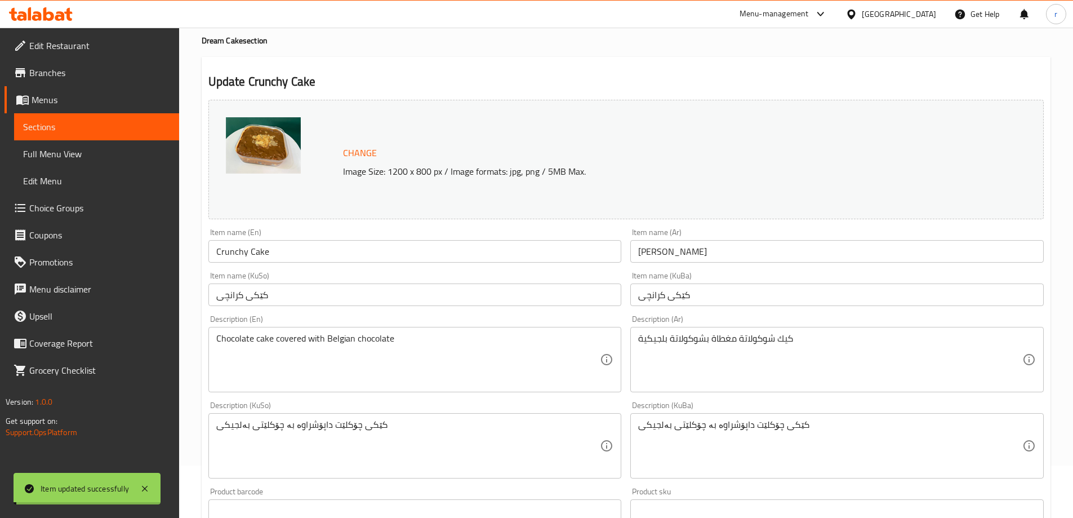
scroll to position [48, 0]
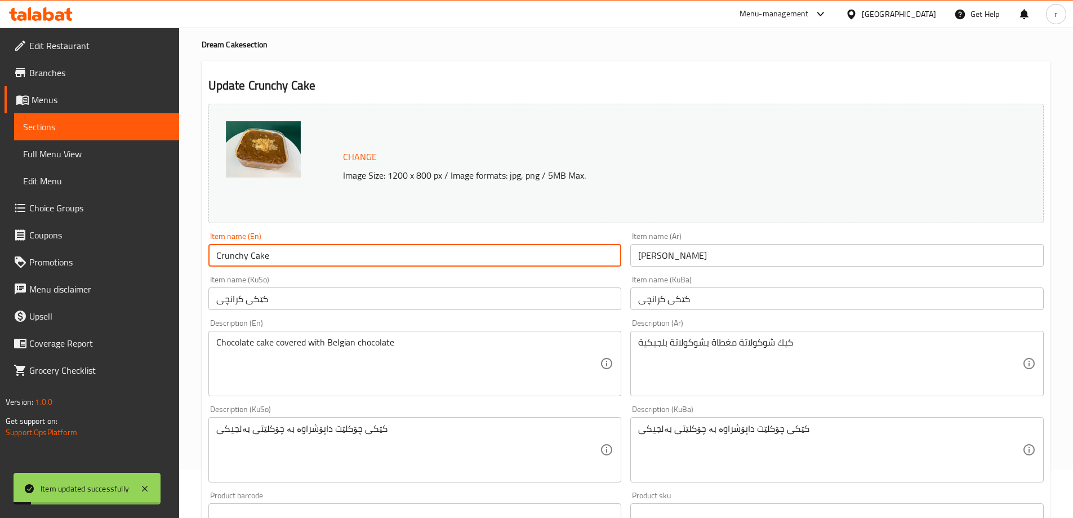
click at [237, 249] on input "Crunchy Cake" at bounding box center [414, 255] width 413 height 23
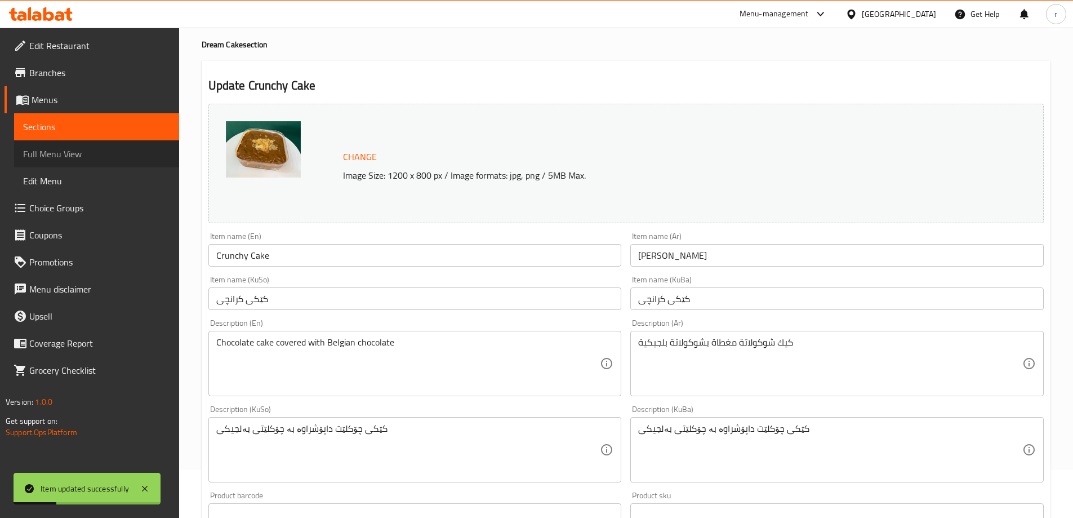
click at [67, 149] on span "Full Menu View" at bounding box center [96, 154] width 147 height 14
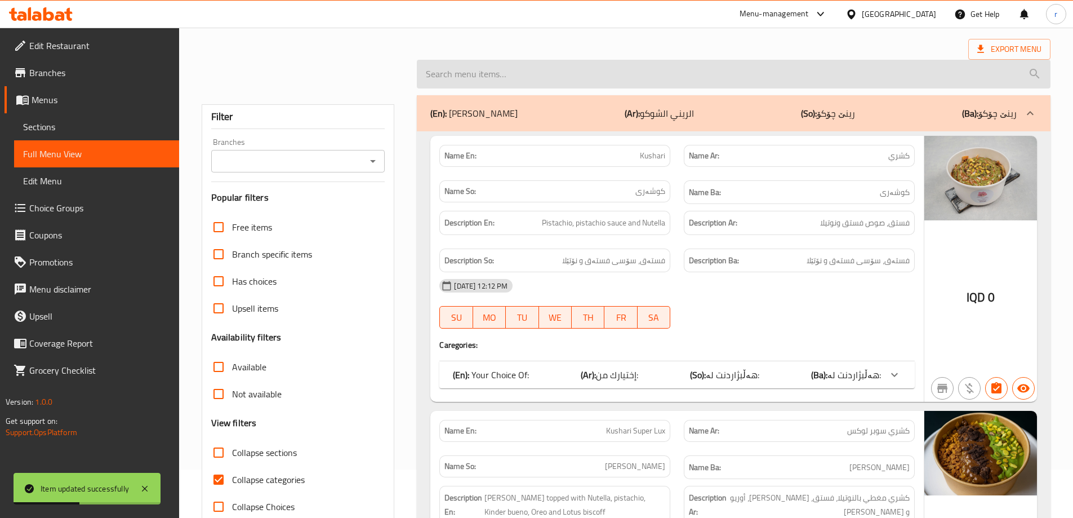
click at [451, 81] on input "search" at bounding box center [734, 74] width 634 height 29
paste input "Crunchy Cake"
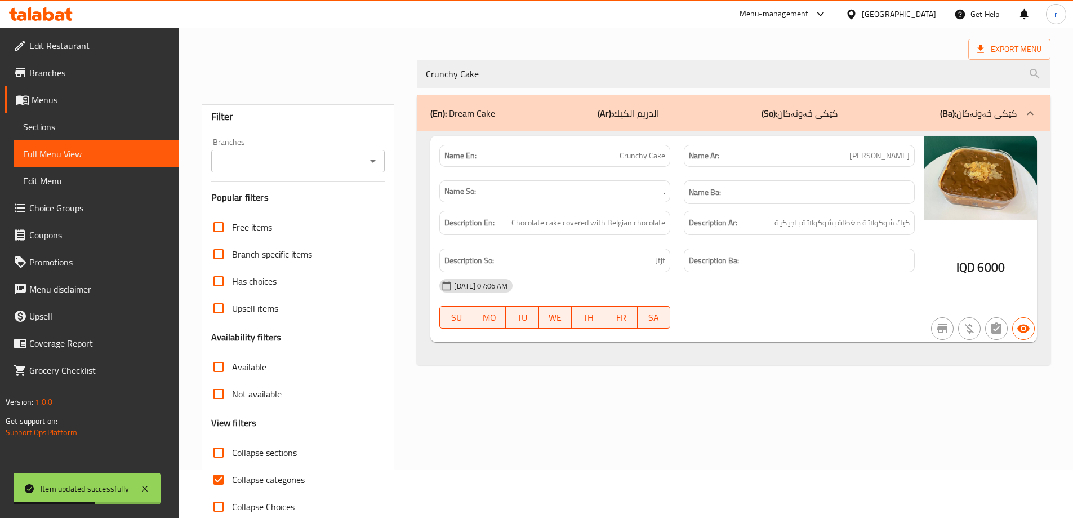
scroll to position [74, 0]
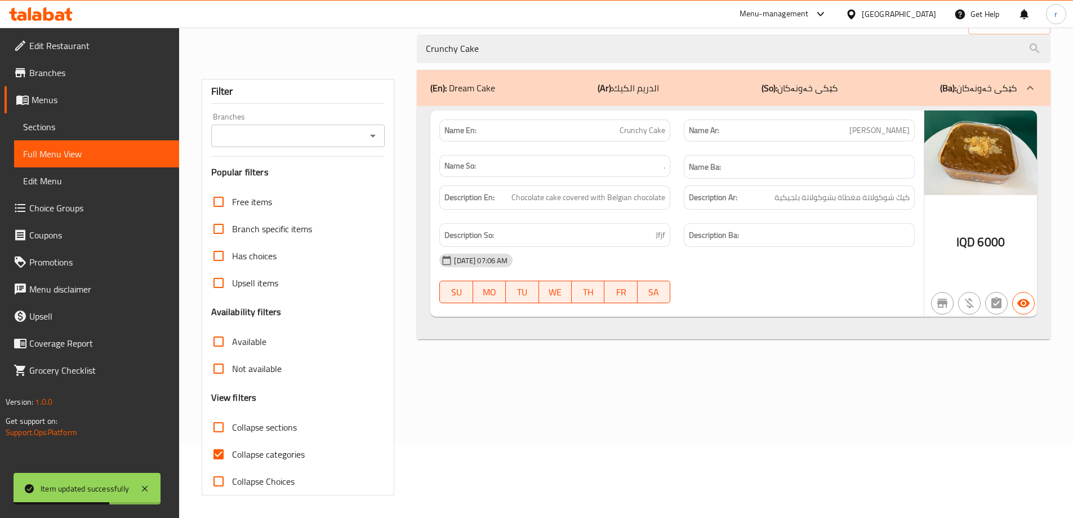
type input "Crunchy Cake"
click at [259, 454] on span "Collapse categories" at bounding box center [268, 454] width 73 height 14
click at [232, 454] on input "Collapse categories" at bounding box center [218, 453] width 27 height 27
checkbox input "false"
click at [263, 136] on input "Branches" at bounding box center [289, 136] width 149 height 16
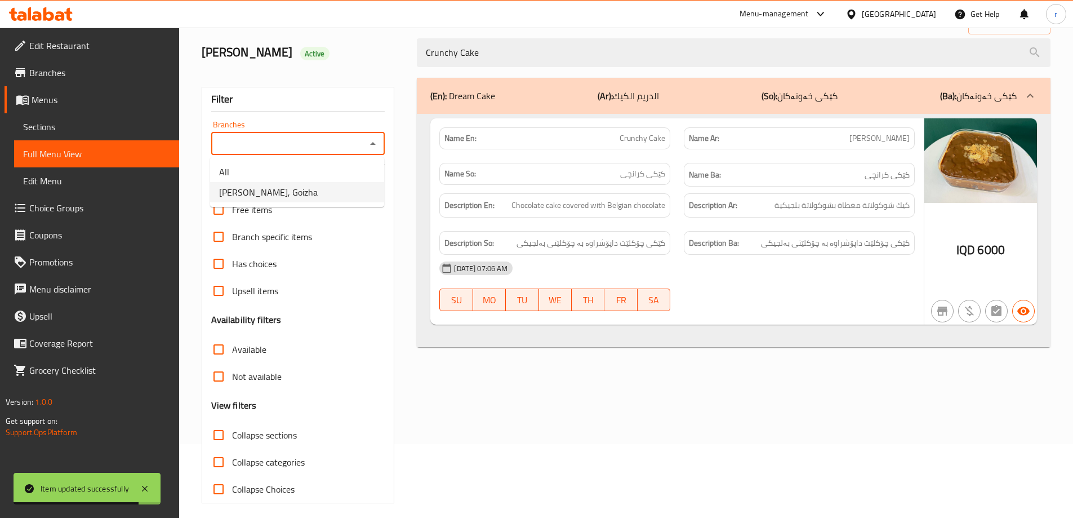
click at [266, 190] on span "Rene Choco, Goizha" at bounding box center [268, 192] width 99 height 14
type input "Rene Choco, Goizha"
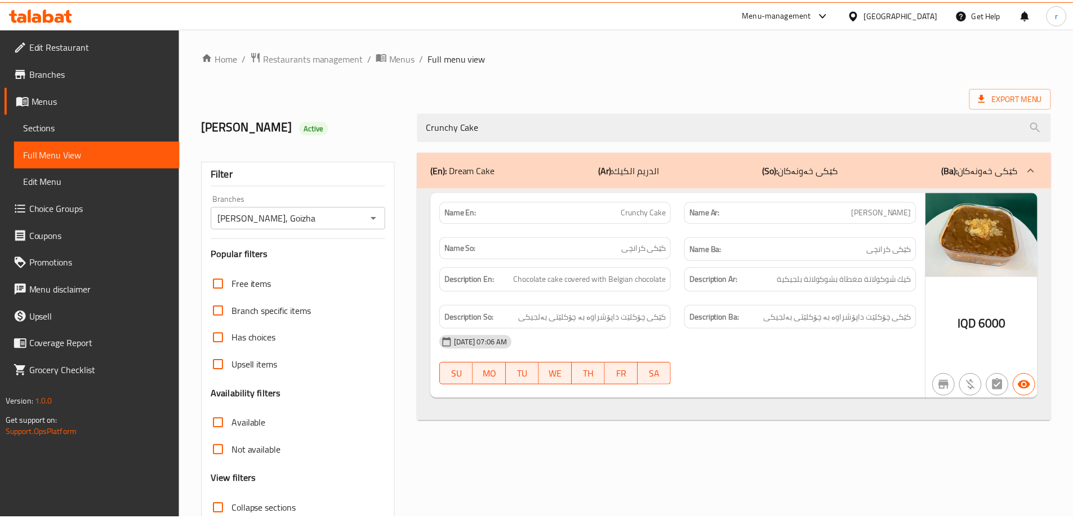
scroll to position [82, 0]
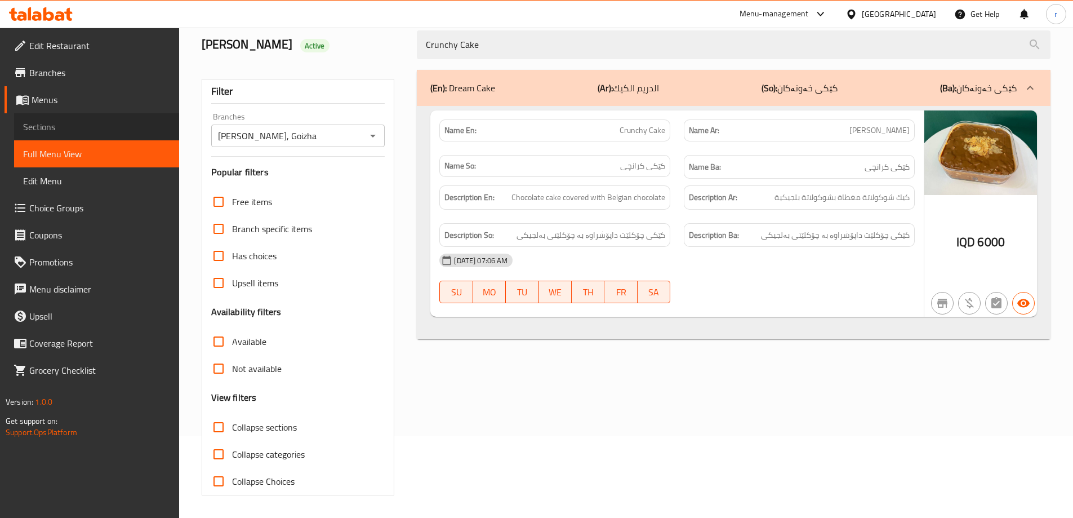
click at [55, 121] on span "Sections" at bounding box center [96, 127] width 147 height 14
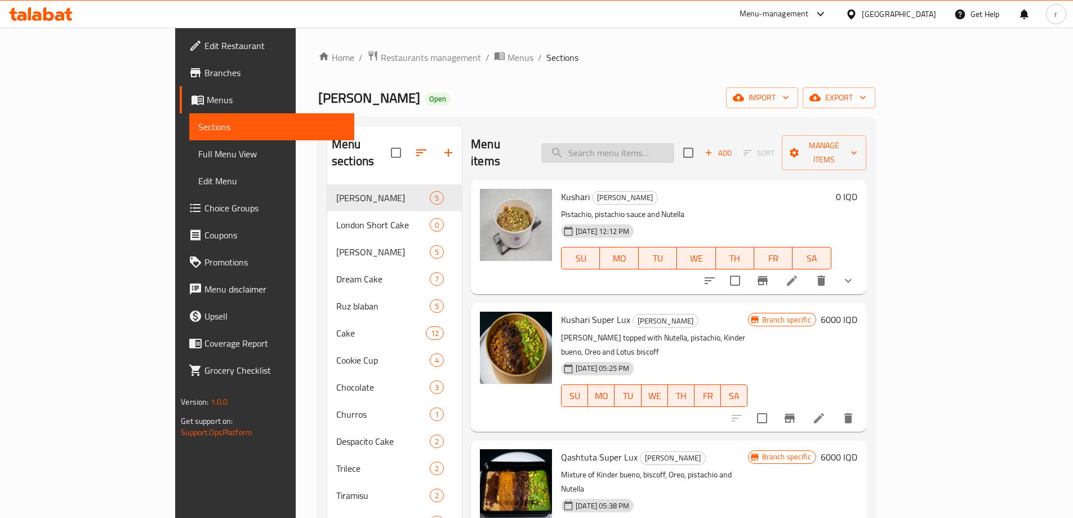
click at [646, 150] on input "search" at bounding box center [607, 153] width 133 height 20
paste input "Passsion Fruit Boba Cheesecake"
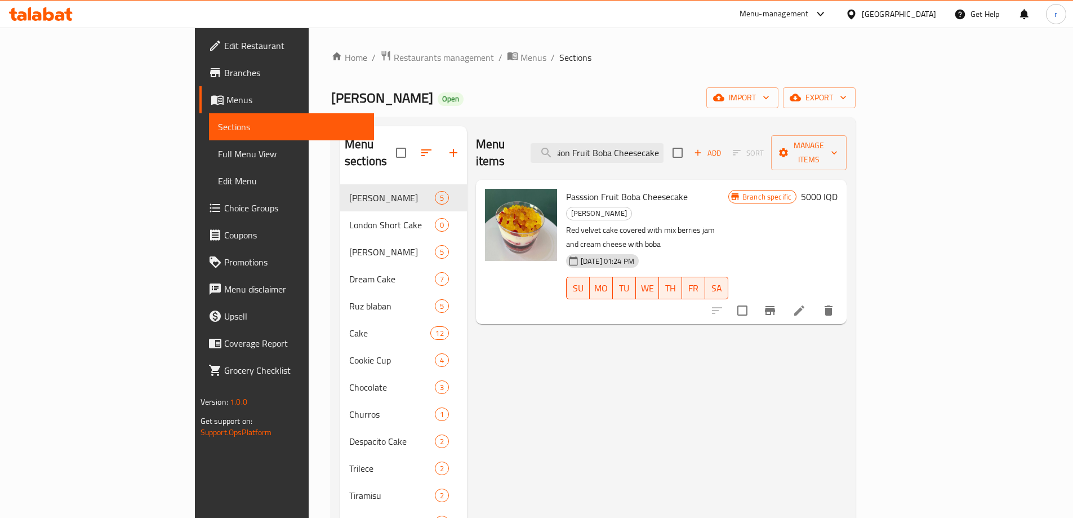
type input "Passsion Fruit Boba Cheesecake"
click at [815, 300] on li at bounding box center [799, 310] width 32 height 20
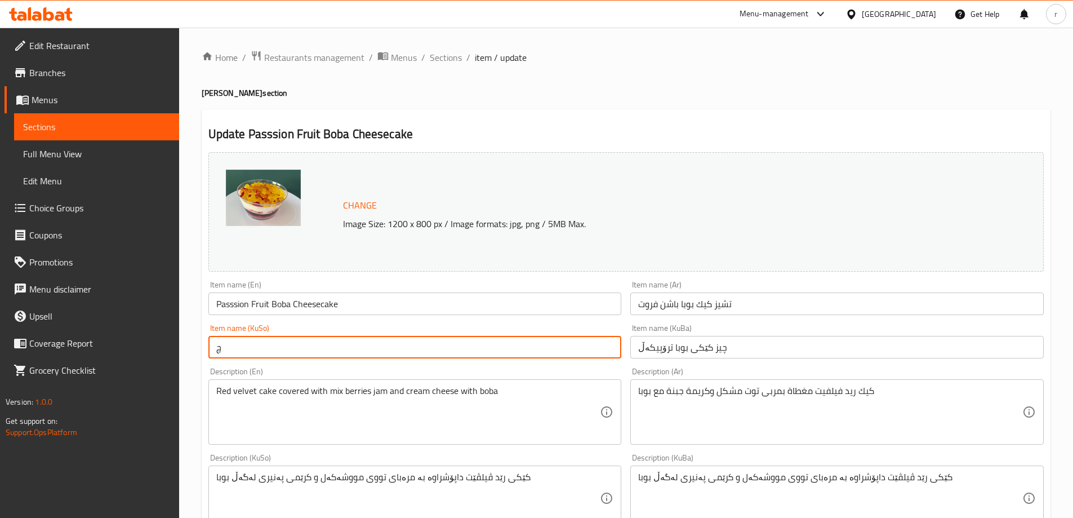
drag, startPoint x: 265, startPoint y: 348, endPoint x: 194, endPoint y: 344, distance: 71.1
click at [194, 344] on div "Home / Restaurants management / Menus / Sections / item / update Boba Cheesecak…" at bounding box center [626, 485] width 894 height 914
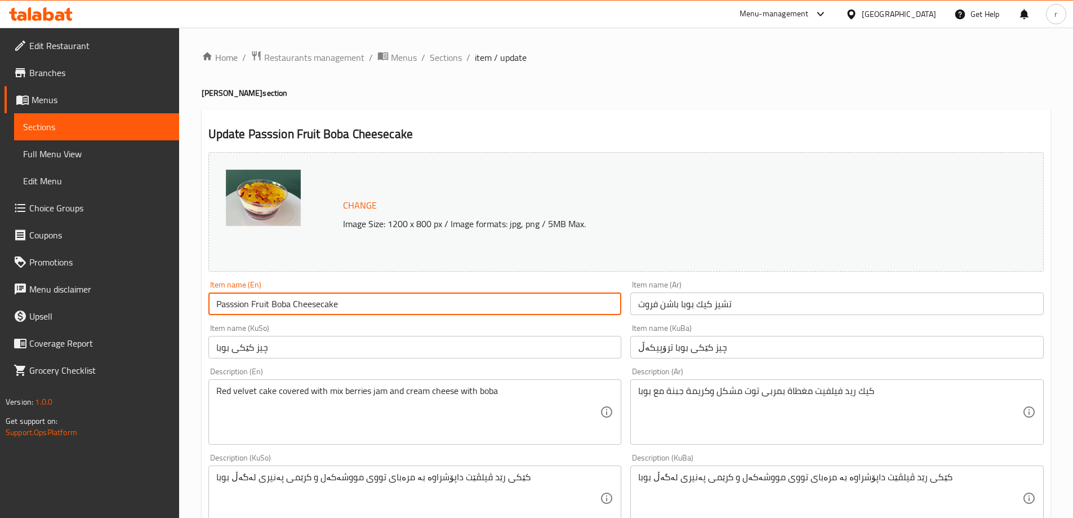
drag, startPoint x: 270, startPoint y: 302, endPoint x: 289, endPoint y: 302, distance: 19.1
click at [289, 302] on input "Passsion Fruit Boba Cheesecake" at bounding box center [414, 303] width 413 height 23
click at [287, 341] on input "چیز کێکی بوبا" at bounding box center [414, 347] width 413 height 23
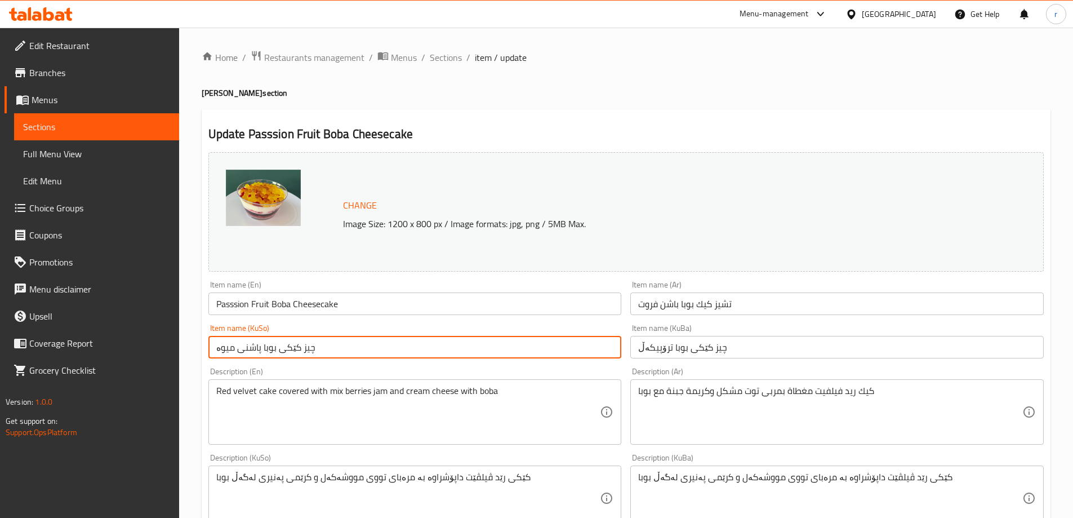
click at [287, 341] on input "چیز کێکی بوبا پاشنی میوە" at bounding box center [414, 347] width 413 height 23
type input "چیز کێکی بوبا پاشنی میوە"
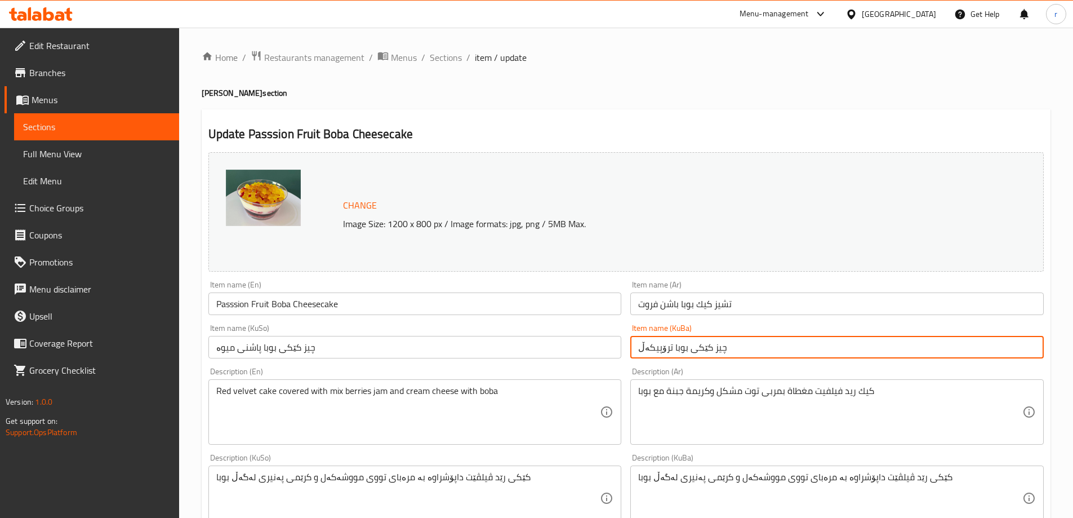
click at [676, 341] on input "چیز کێکی بوبا ترۆپیکەڵ" at bounding box center [836, 347] width 413 height 23
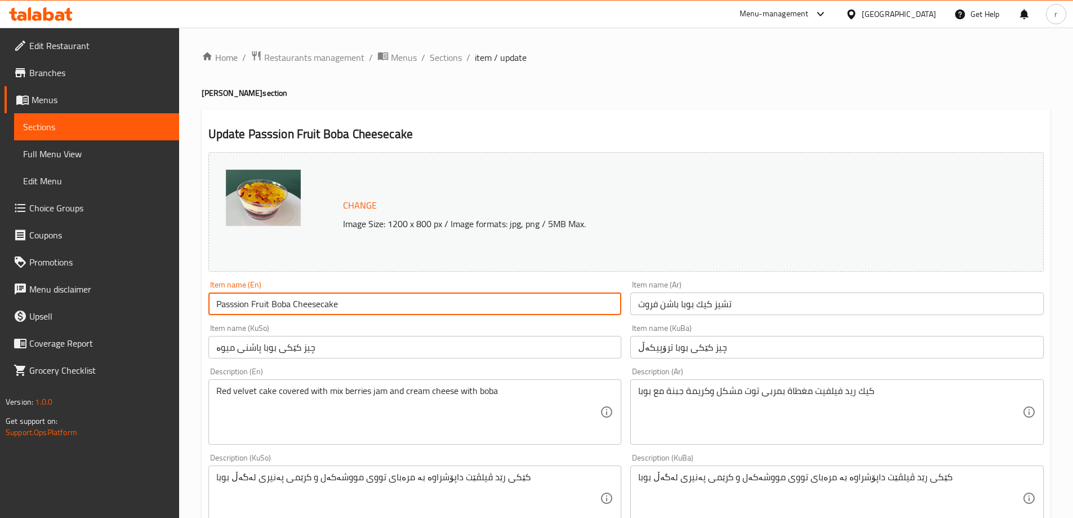
drag, startPoint x: 218, startPoint y: 304, endPoint x: 268, endPoint y: 306, distance: 50.2
click at [268, 306] on input "Passsion Fruit Boba Cheesecake" at bounding box center [414, 303] width 413 height 23
click at [290, 344] on input "چیز کێکی بوبا پاشنی میوە" at bounding box center [414, 347] width 413 height 23
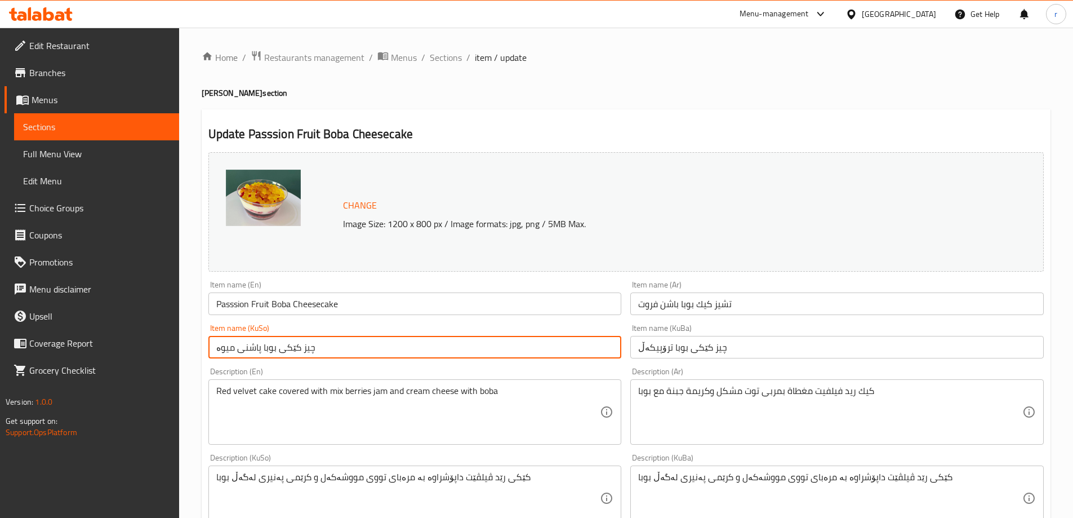
click at [290, 344] on input "چیز کێکی بوبا پاشنی میوە" at bounding box center [414, 347] width 413 height 23
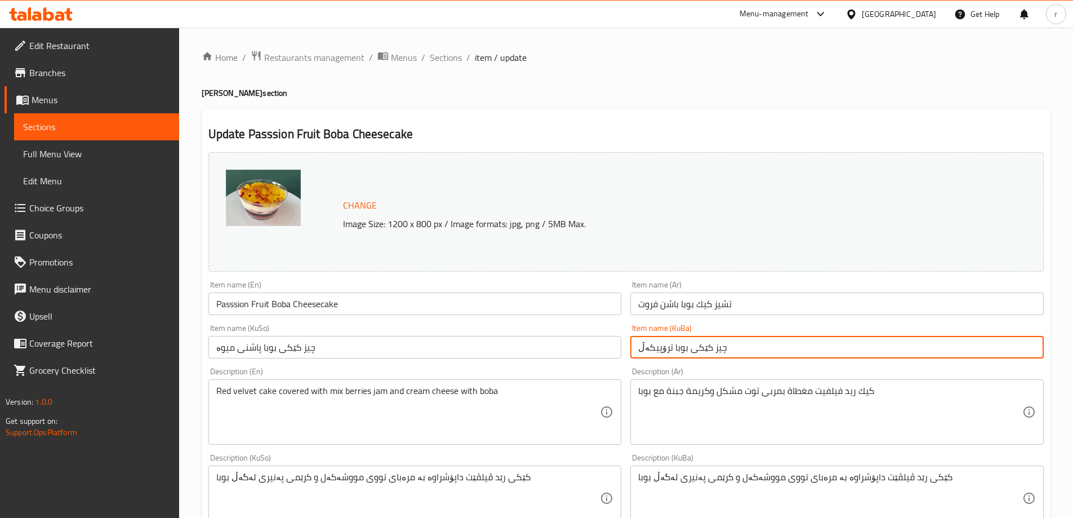
click at [666, 342] on input "چیز کێکی بوبا ترۆپیکەڵ" at bounding box center [836, 347] width 413 height 23
paste input "پاشنی میوە"
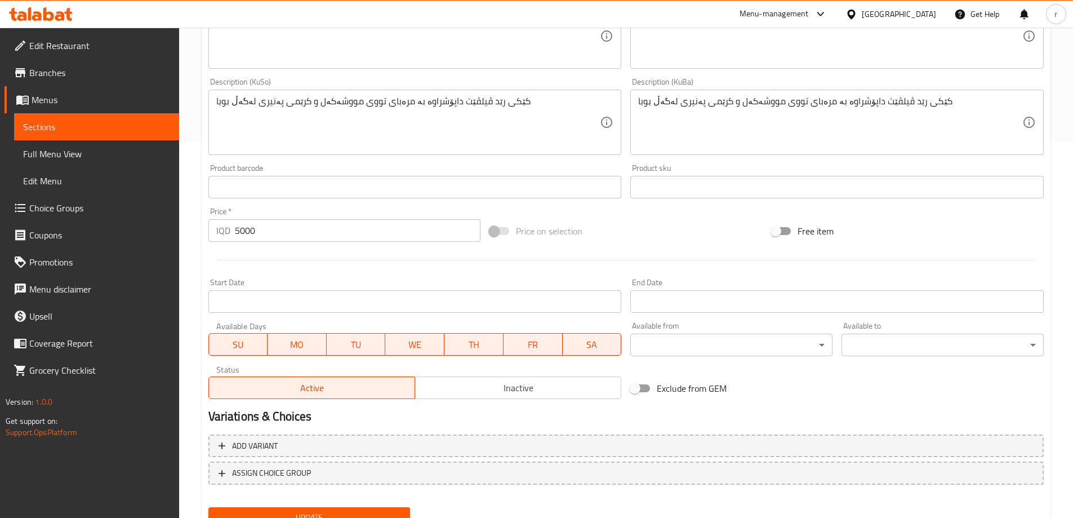
scroll to position [424, 0]
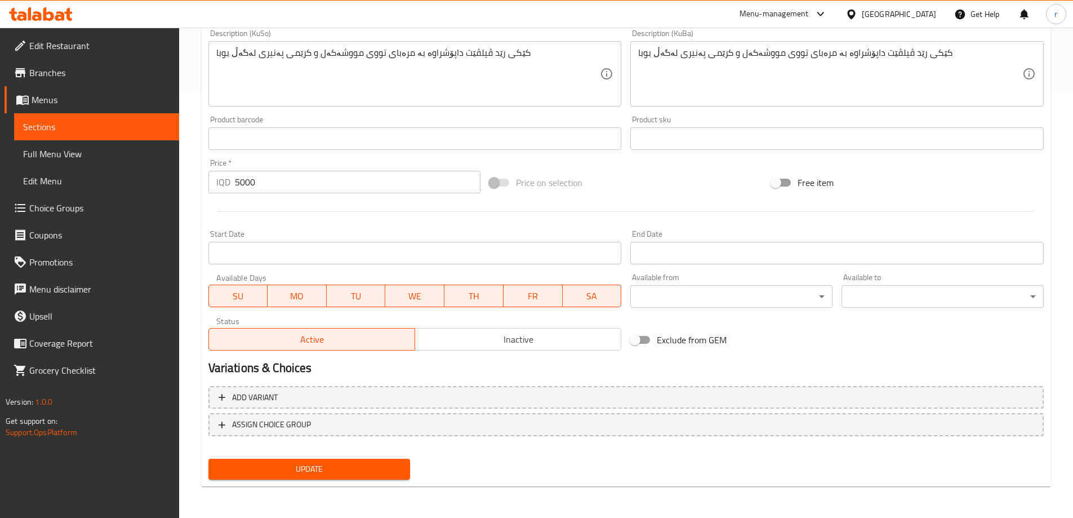
type input "چیز کێکی بوبا پاشنی میوە"
click at [378, 465] on span "Update" at bounding box center [309, 469] width 184 height 14
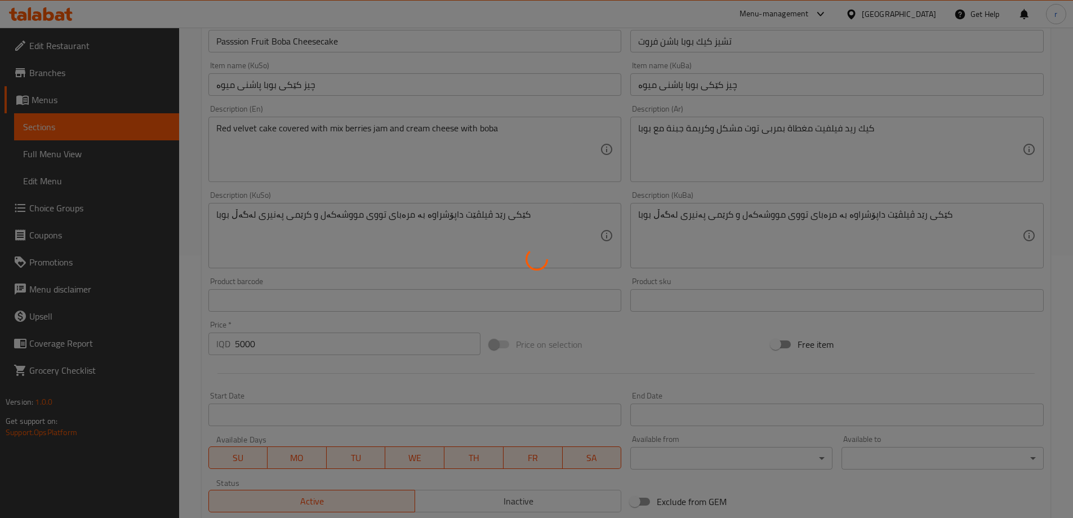
scroll to position [0, 0]
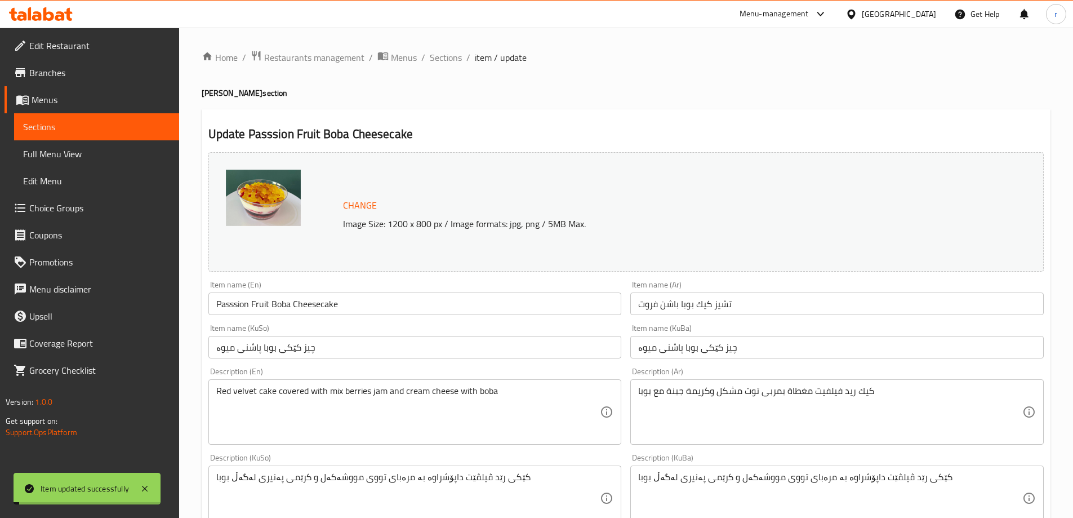
click at [301, 304] on input "Passsion Fruit Boba Cheesecake" at bounding box center [414, 303] width 413 height 23
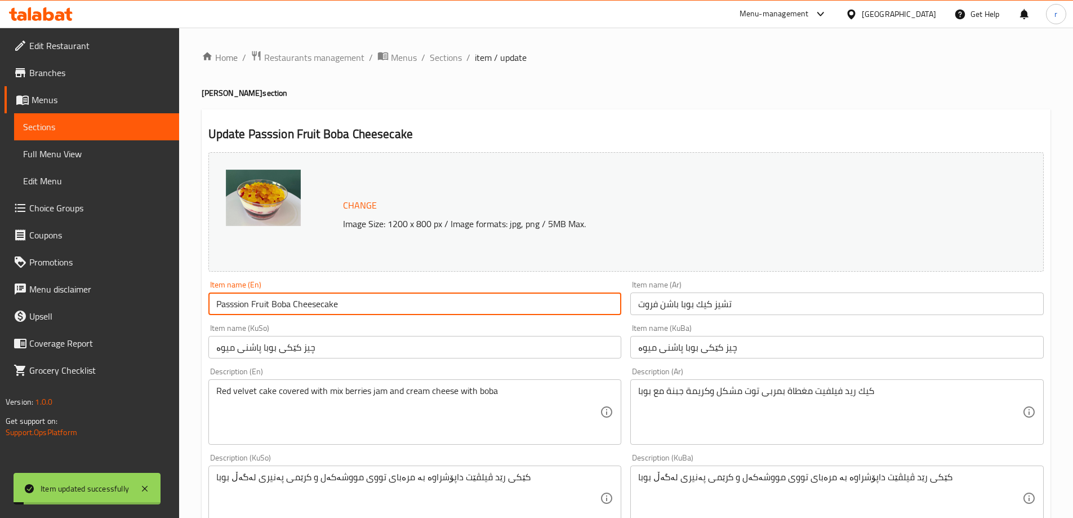
click at [301, 304] on input "Passsion Fruit Boba Cheesecake" at bounding box center [414, 303] width 413 height 23
click at [81, 144] on link "Full Menu View" at bounding box center [96, 153] width 165 height 27
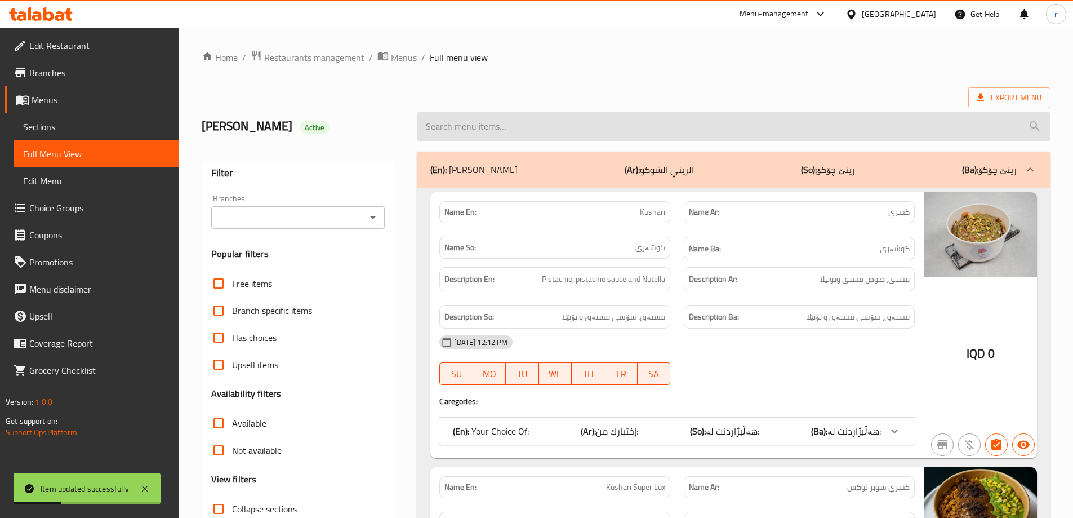
click at [443, 133] on input "search" at bounding box center [734, 126] width 634 height 29
paste input "Passsion Fruit Boba Cheesecake"
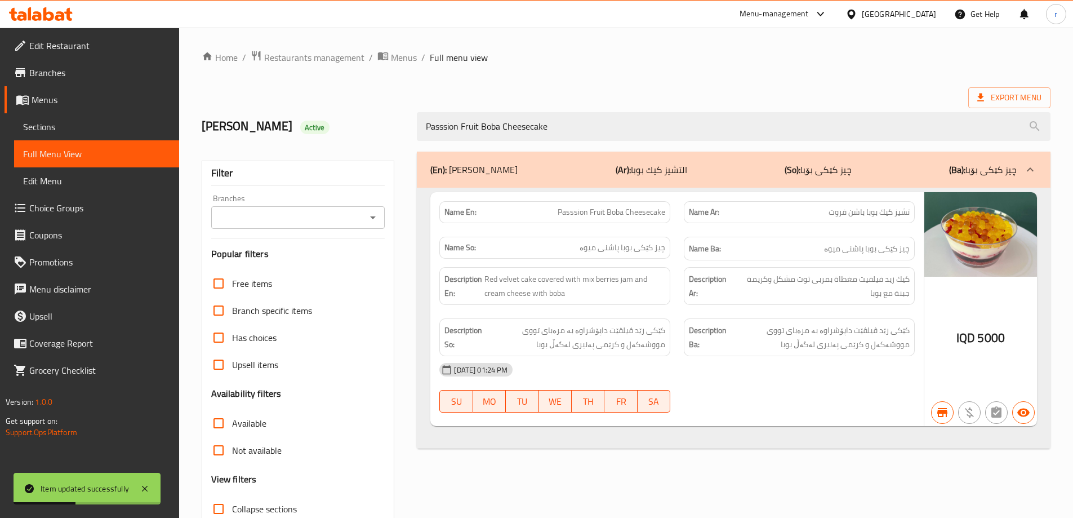
type input "Passsion Fruit Boba Cheesecake"
click at [319, 225] on input "Branches" at bounding box center [289, 218] width 149 height 16
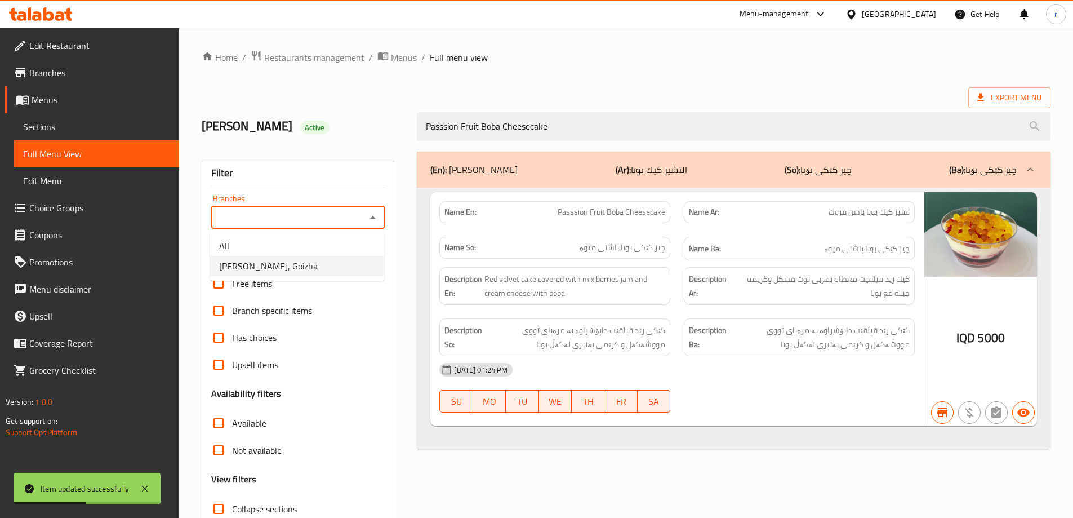
click at [288, 263] on span "Rene Choco, Goizha" at bounding box center [268, 266] width 99 height 14
type input "Rene Choco, Goizha"
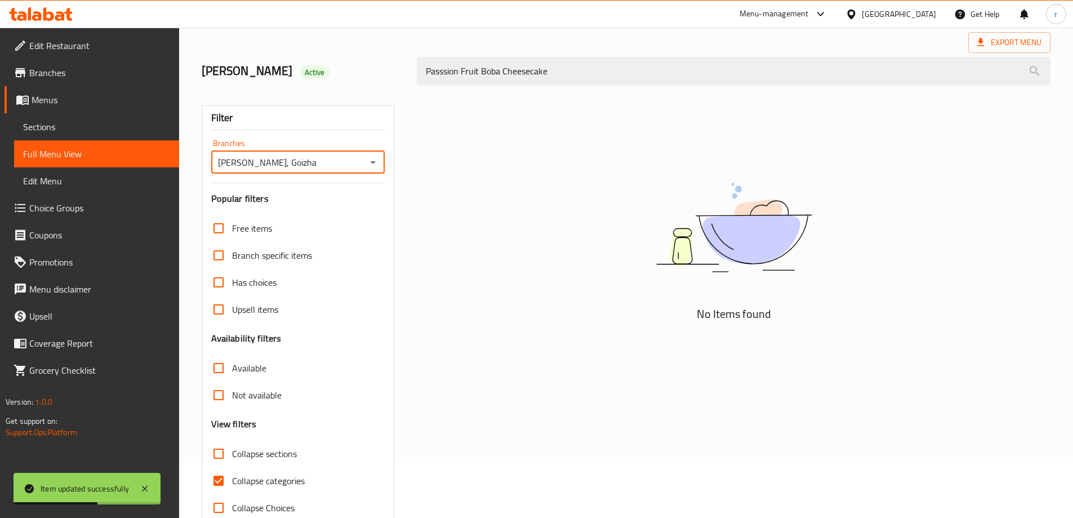
scroll to position [82, 0]
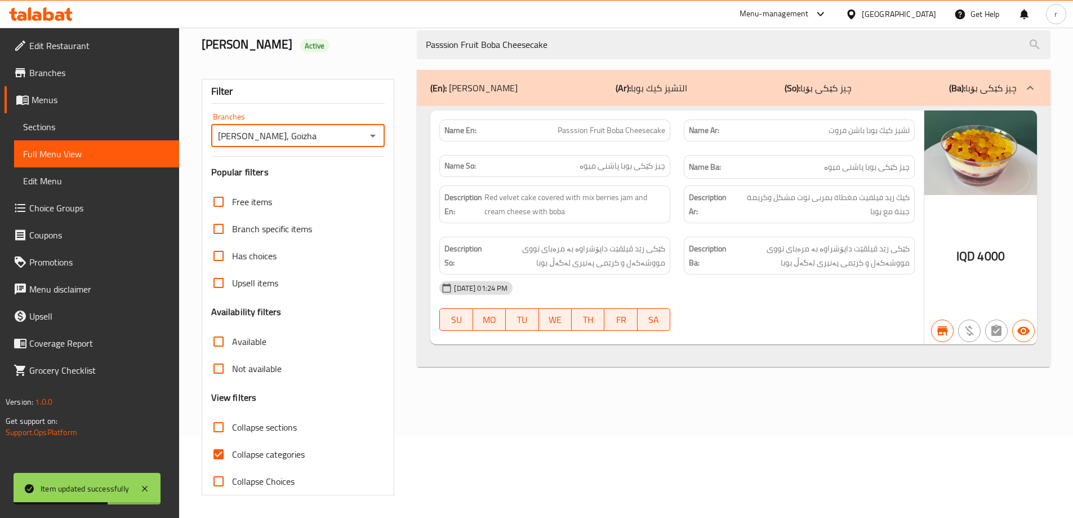
click at [244, 449] on span "Collapse categories" at bounding box center [268, 454] width 73 height 14
click at [232, 449] on input "Collapse categories" at bounding box center [218, 453] width 27 height 27
checkbox input "false"
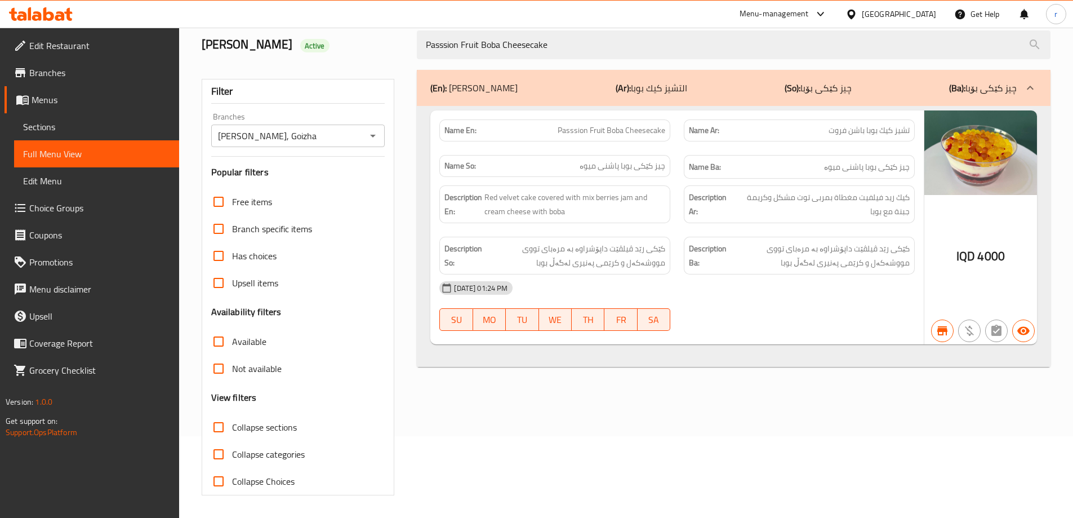
click at [61, 12] on icon at bounding box center [60, 16] width 10 height 10
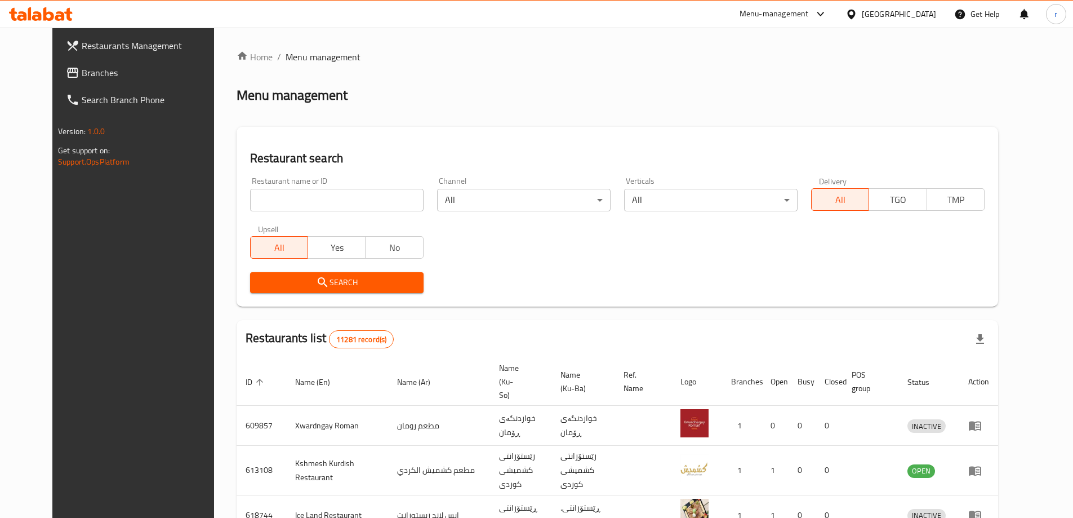
click at [265, 202] on div "Home / Menu management Menu management Restaurant search Restaurant name or ID …" at bounding box center [617, 440] width 761 height 781
click at [265, 202] on input "search" at bounding box center [336, 200] width 173 height 23
paste input "674016"
type input "674016"
click at [288, 275] on span "Search" at bounding box center [336, 282] width 155 height 14
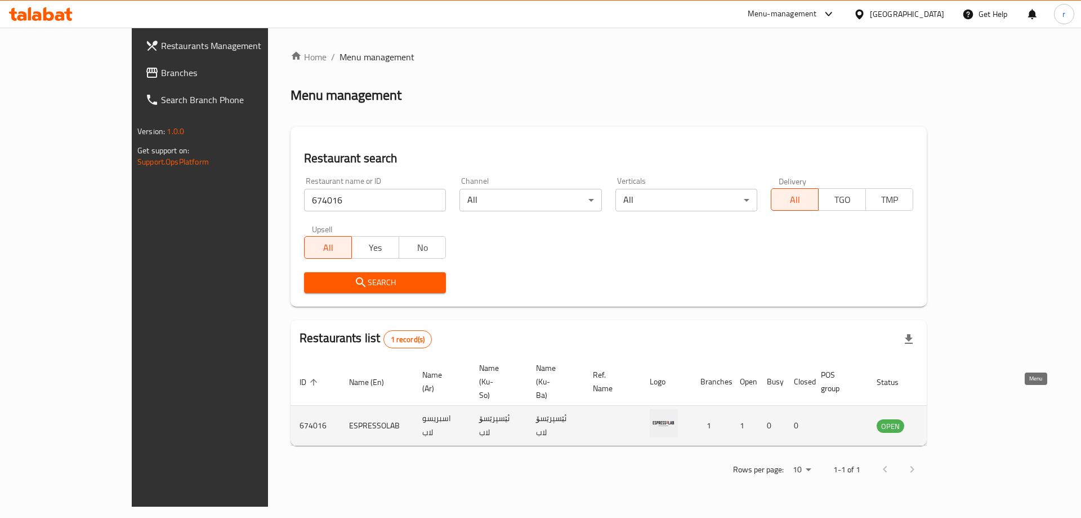
click at [949, 421] on icon "enhanced table" at bounding box center [943, 426] width 12 height 10
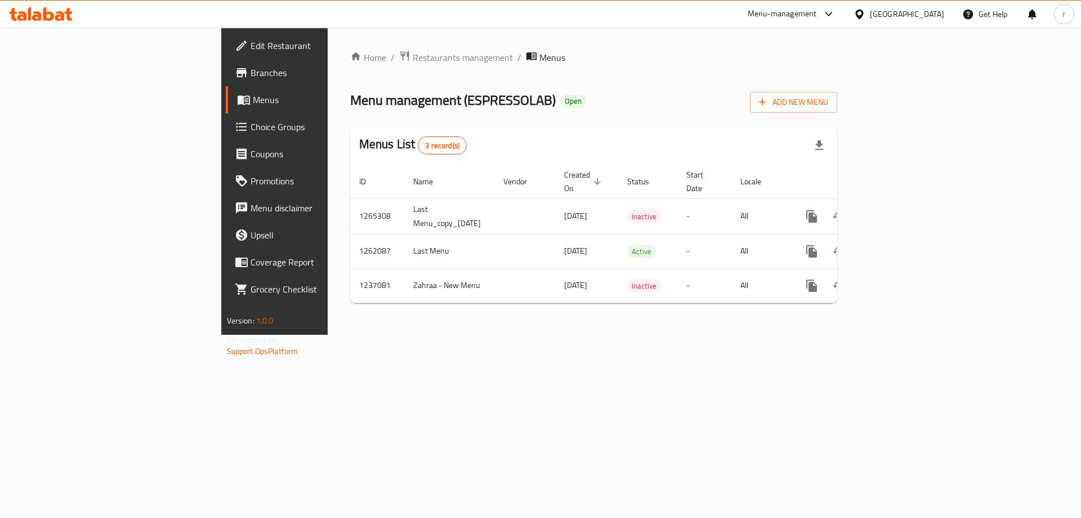
click at [251, 76] on span "Branches" at bounding box center [322, 73] width 142 height 14
